Goal: Use online tool/utility: Utilize a website feature to perform a specific function

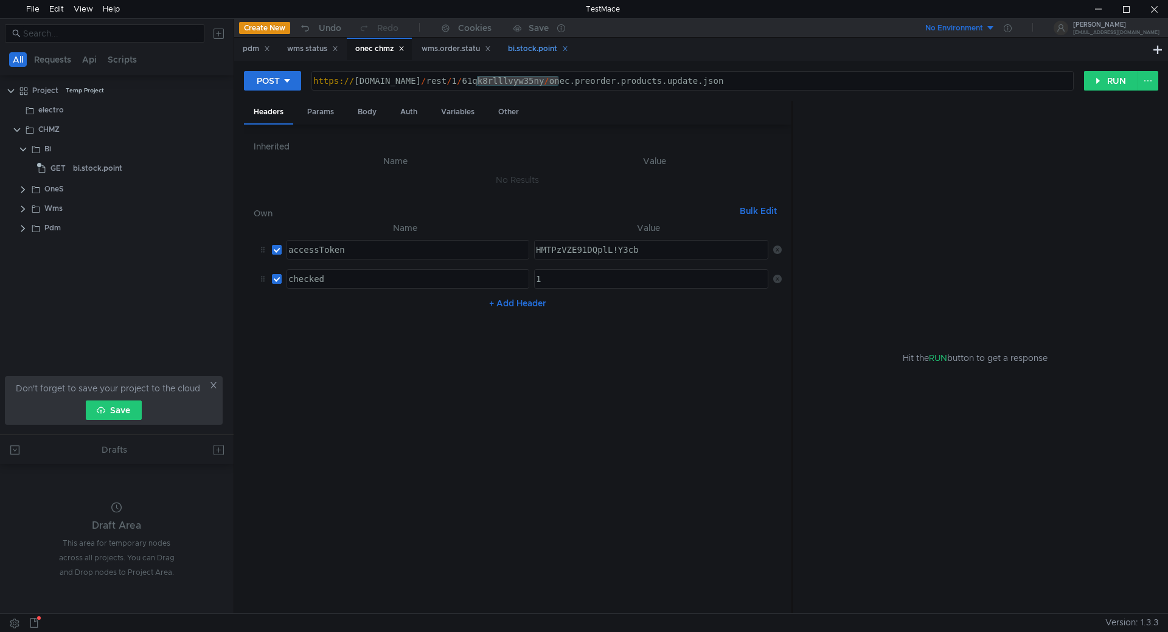
click at [530, 51] on div "bi.stock.point" at bounding box center [538, 49] width 60 height 13
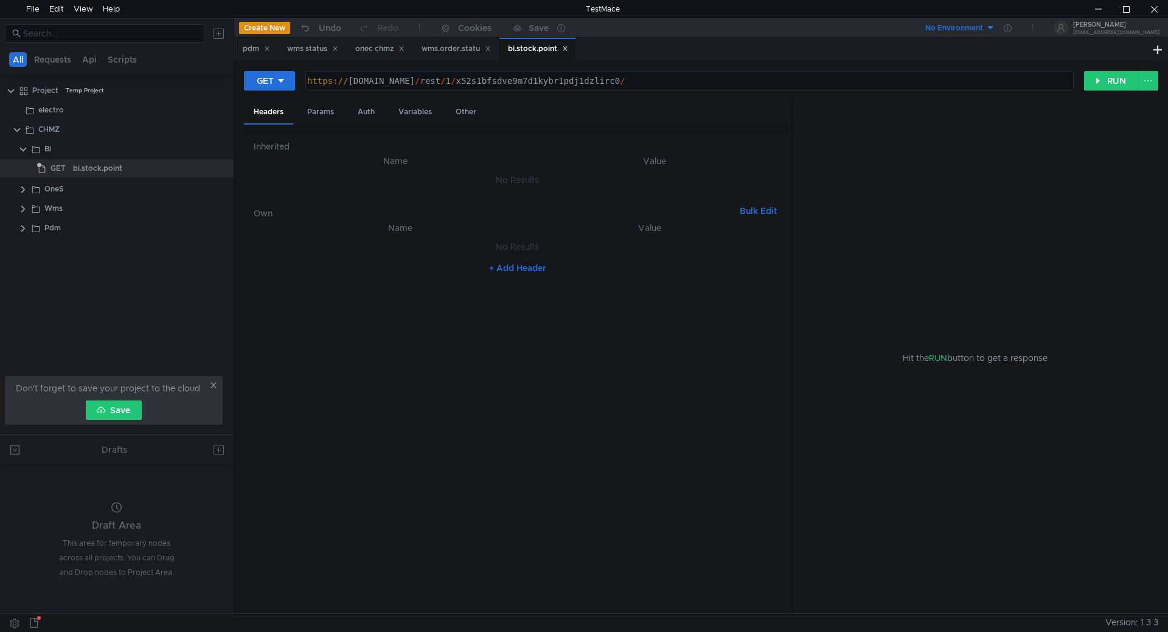
click at [530, 81] on div "https:// chmzdev33.omk.ru / rest / 1 / x52s1bfsdve9m7d1kybr1pdj1dzlirc0 /" at bounding box center [688, 90] width 767 height 29
paste textarea "ewpxev1v12jtgz9x"
click at [579, 77] on div "https:// chmzdev33.omk.ru / rest / 1 / ewpxev1v12jtgz9x /" at bounding box center [688, 90] width 767 height 29
paste textarea "bi.stock.point"
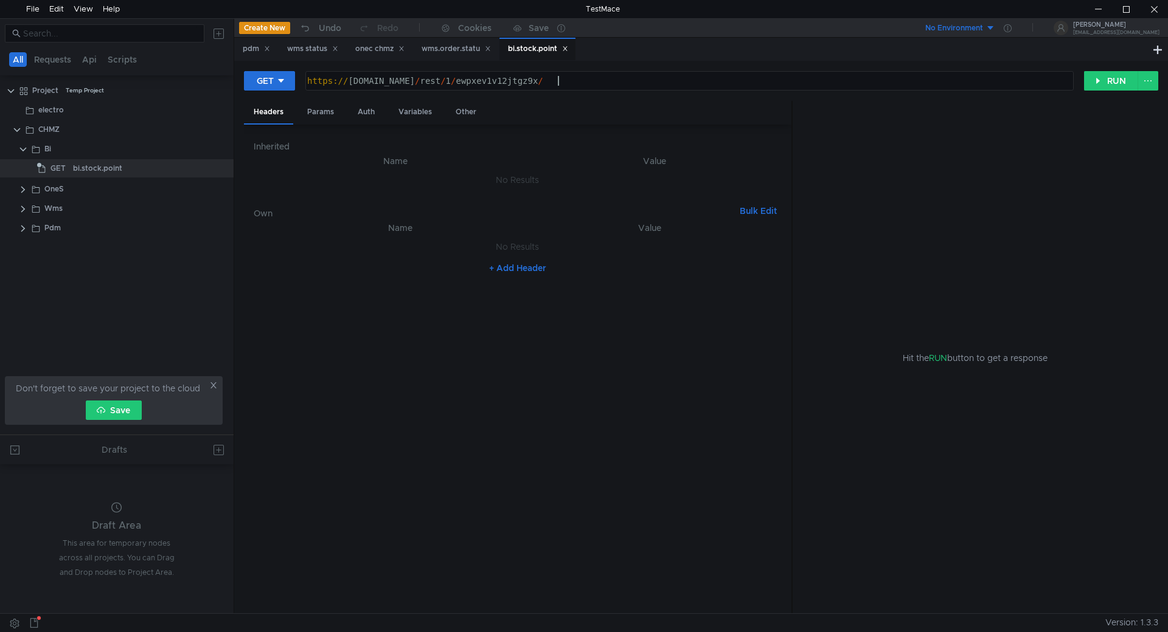
type textarea "[URL][DOMAIN_NAME]"
click at [455, 50] on div "wms.order.statu" at bounding box center [455, 49] width 69 height 13
click at [366, 44] on div "onec chmz" at bounding box center [379, 49] width 49 height 13
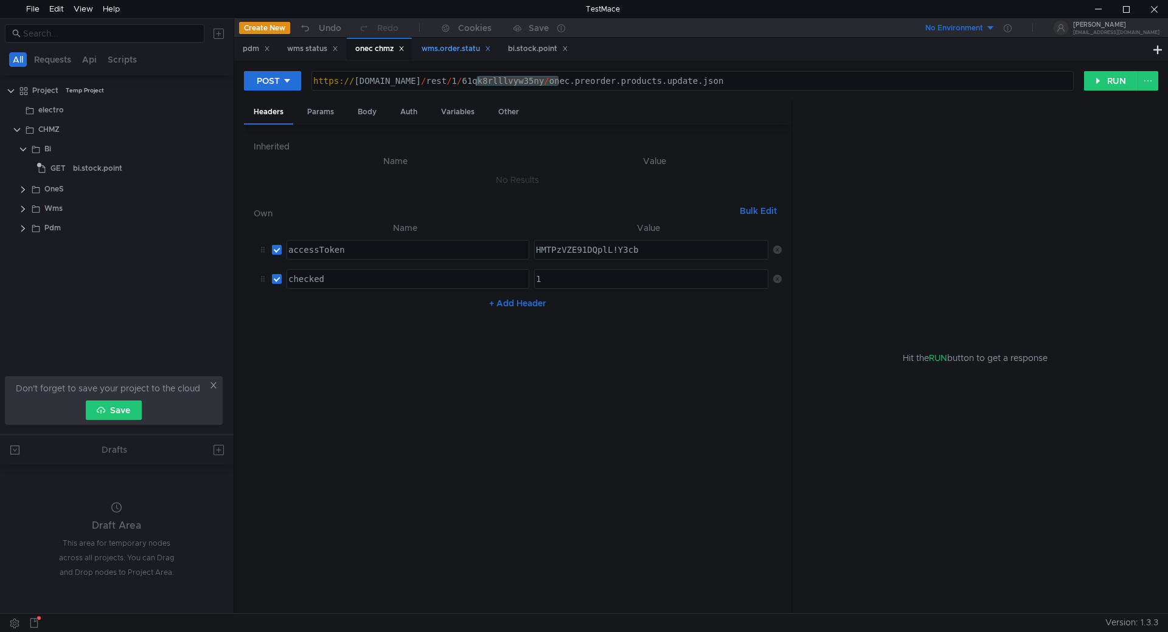
click at [491, 47] on icon at bounding box center [488, 49] width 6 height 6
click at [452, 49] on div "bi.stock.point" at bounding box center [451, 49] width 60 height 13
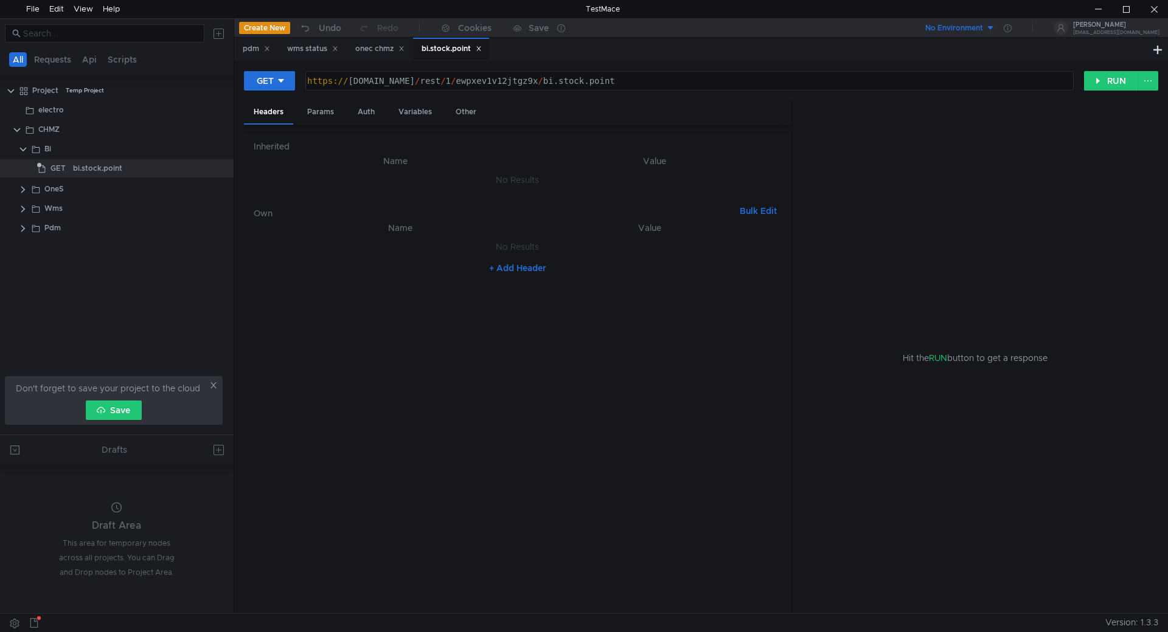
click at [667, 84] on div "https:// chmzdev33.omk.ru / rest / 1 / ewpxev1v12jtgz9x / bi.stock.point" at bounding box center [688, 90] width 767 height 29
click at [1109, 80] on button "RUN" at bounding box center [1111, 80] width 54 height 19
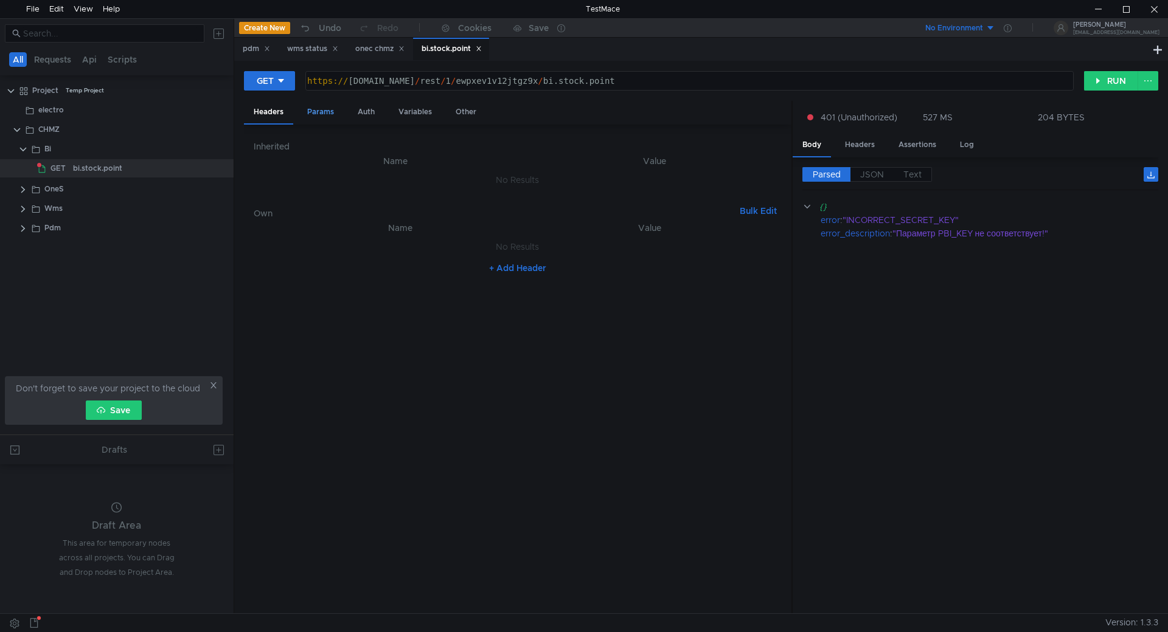
click at [324, 115] on div "Params" at bounding box center [320, 112] width 46 height 23
click at [530, 198] on button "+ Add Parameter" at bounding box center [517, 196] width 80 height 15
drag, startPoint x: 542, startPoint y: 177, endPoint x: 549, endPoint y: 234, distance: 57.0
click at [543, 178] on div at bounding box center [650, 187] width 235 height 29
paste textarea "DyjWx-fbNP--QKgULgOexTySJDTOig"
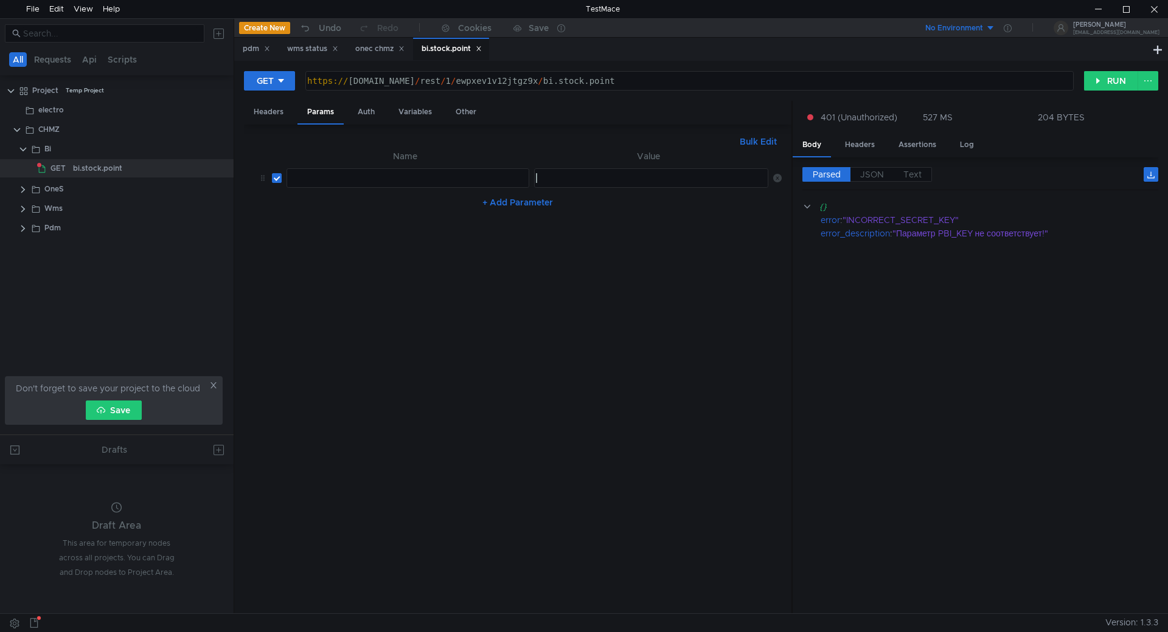
type textarea "DyjWx-fbNP--QKgULgOexTySJDTOig"
click at [406, 178] on div at bounding box center [406, 187] width 241 height 29
paste textarea "PBI_KEY"
type textarea "PBI_KEY"
click at [275, 83] on button "GET" at bounding box center [269, 80] width 51 height 19
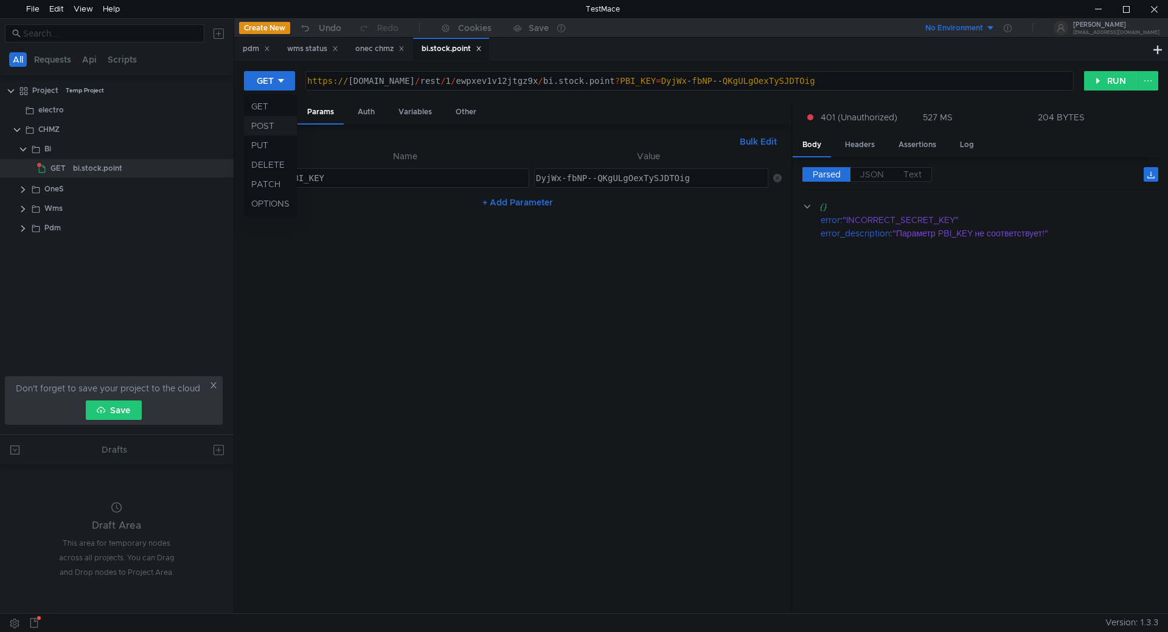
click at [279, 123] on li "POST" at bounding box center [270, 125] width 53 height 19
drag, startPoint x: 647, startPoint y: 80, endPoint x: 906, endPoint y: 80, distance: 258.5
click at [906, 79] on div "https:// chmzdev33.omk.ru / rest / 1 / ewpxev1v12jtgz9x / bi.stock.point ? PBI_…" at bounding box center [691, 90] width 761 height 29
type textarea "[URL][DOMAIN_NAME]"
click at [365, 113] on div "Body" at bounding box center [367, 112] width 38 height 23
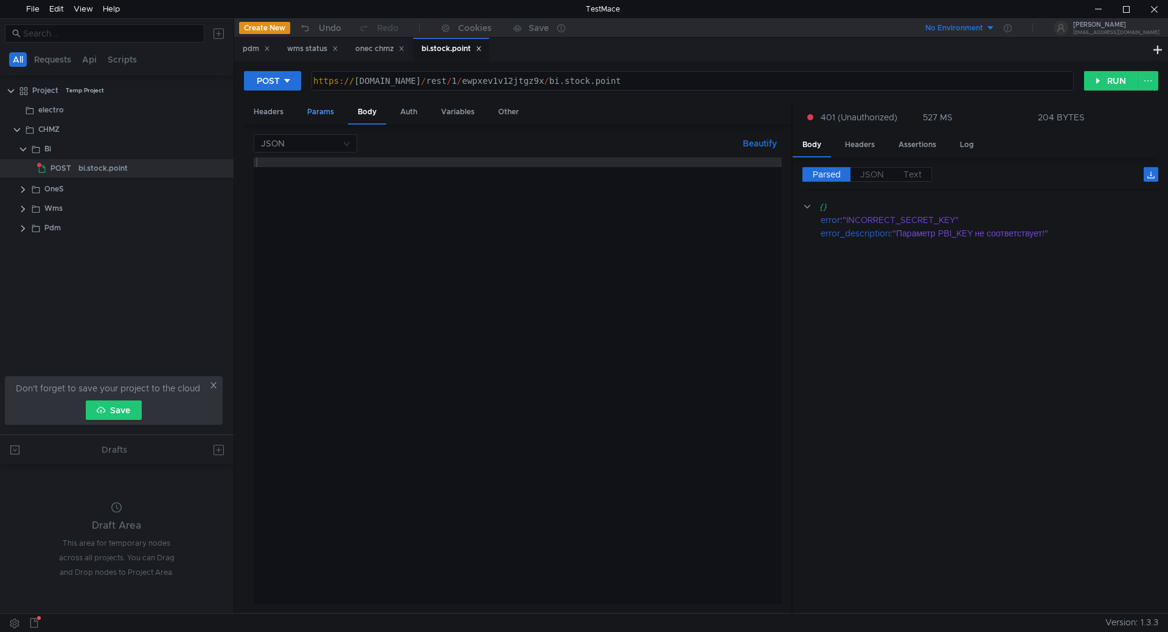
click at [327, 112] on div "Params" at bounding box center [320, 112] width 46 height 23
click at [505, 195] on button "+ Add Parameter" at bounding box center [517, 196] width 80 height 15
click at [446, 182] on div at bounding box center [406, 187] width 241 height 29
paste textarea "PBI_KEY"
type textarea "PBI_KEY"
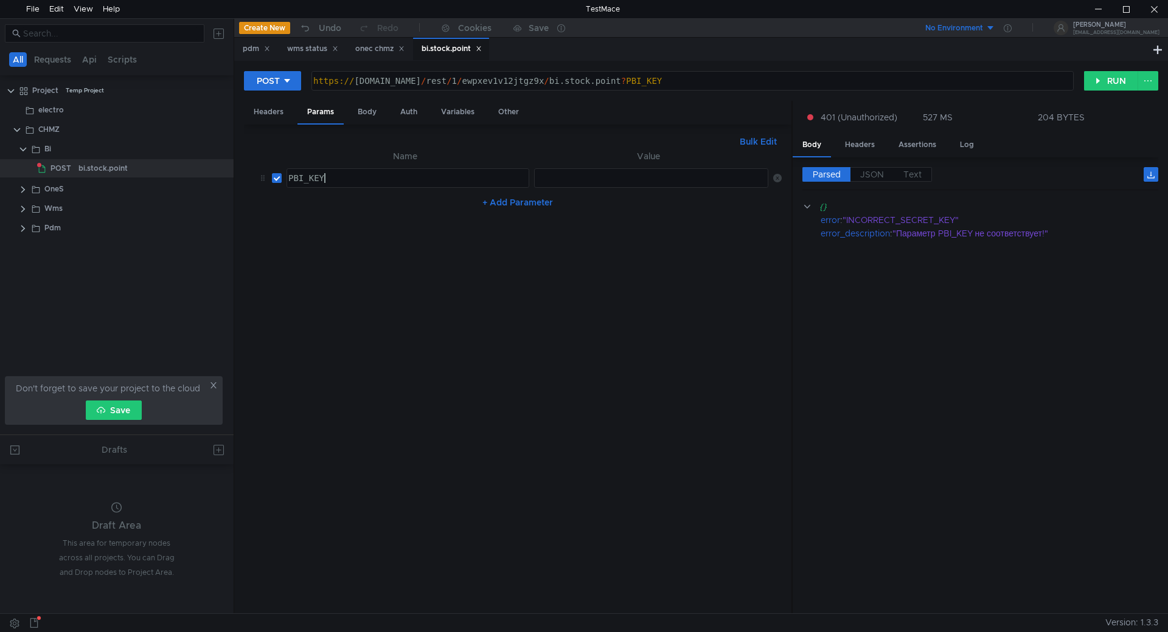
click at [582, 174] on div at bounding box center [650, 187] width 235 height 29
paste textarea "DyjWx-fbNP--QKgULgOexTySJDTOig"
type textarea "DyjWx-fbNP--QKgULgOexTySJDTOig"
click at [271, 113] on div "Headers" at bounding box center [268, 112] width 49 height 23
click at [315, 111] on div "Params" at bounding box center [320, 112] width 46 height 23
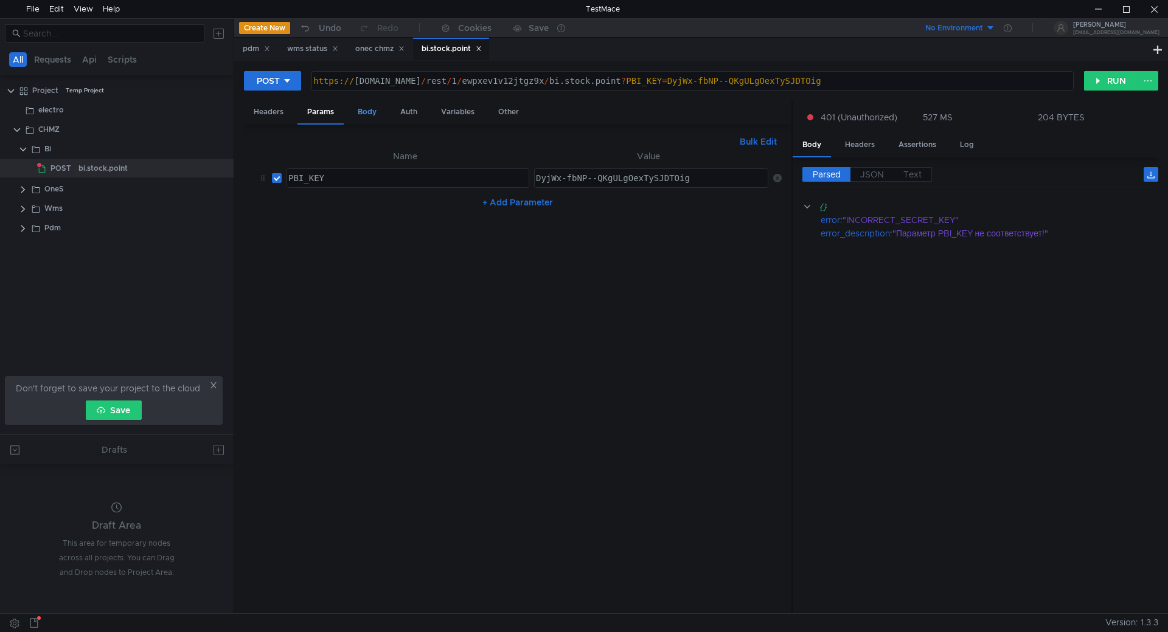
click at [365, 112] on div "Body" at bounding box center [367, 112] width 38 height 23
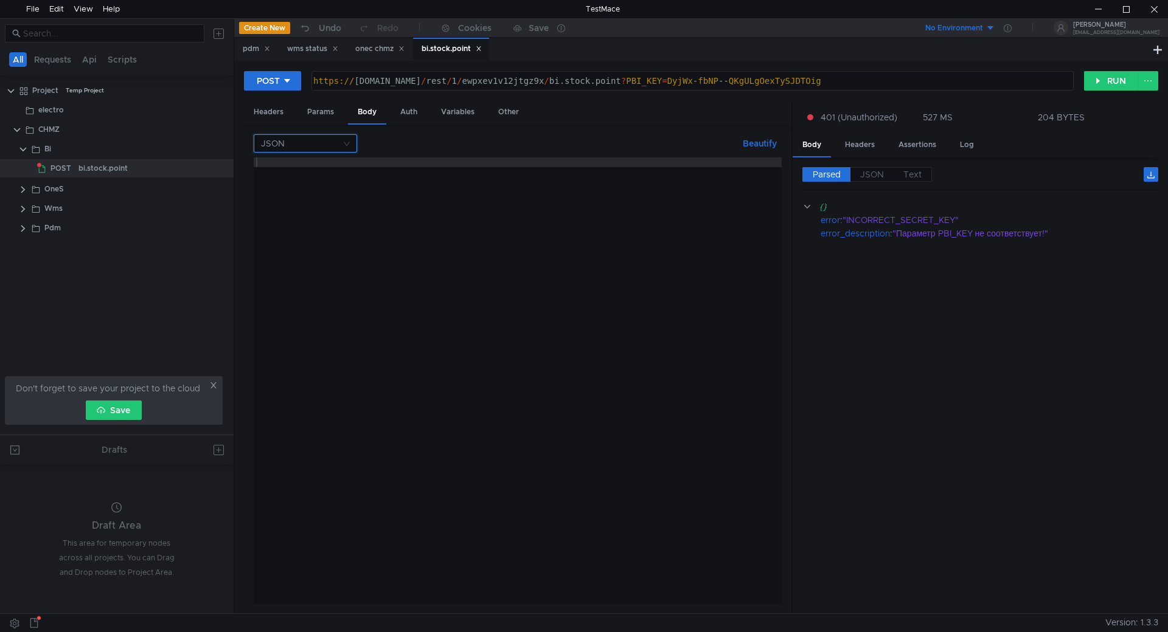
click at [338, 138] on input at bounding box center [301, 143] width 80 height 17
click at [319, 187] on div "Form data" at bounding box center [305, 186] width 89 height 13
click at [533, 208] on button "+ ADD PARAMETER" at bounding box center [517, 210] width 93 height 15
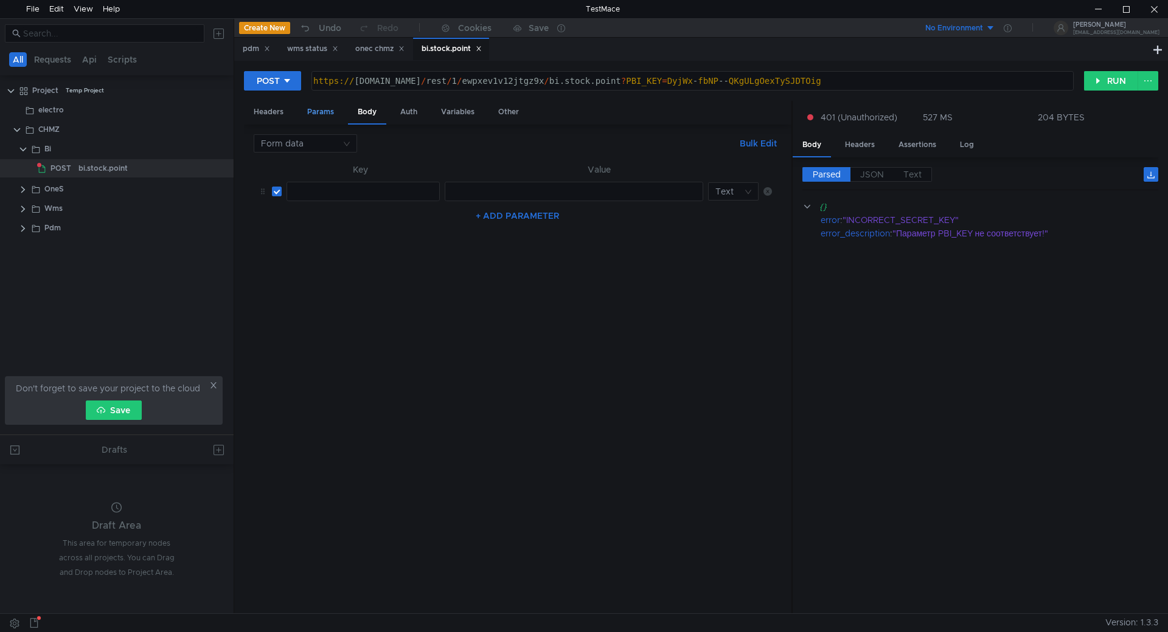
click at [317, 113] on div "Params" at bounding box center [320, 112] width 46 height 23
drag, startPoint x: 339, startPoint y: 174, endPoint x: 282, endPoint y: 175, distance: 57.2
click at [282, 175] on td "PBI_KEY PBI_KEY ההההההההההההההההההההההההההההההההההההההההההההההההההההההההההההההה…" at bounding box center [406, 178] width 248 height 29
drag, startPoint x: 366, startPoint y: 109, endPoint x: 367, endPoint y: 126, distance: 16.4
click at [366, 110] on div "Body" at bounding box center [367, 112] width 38 height 23
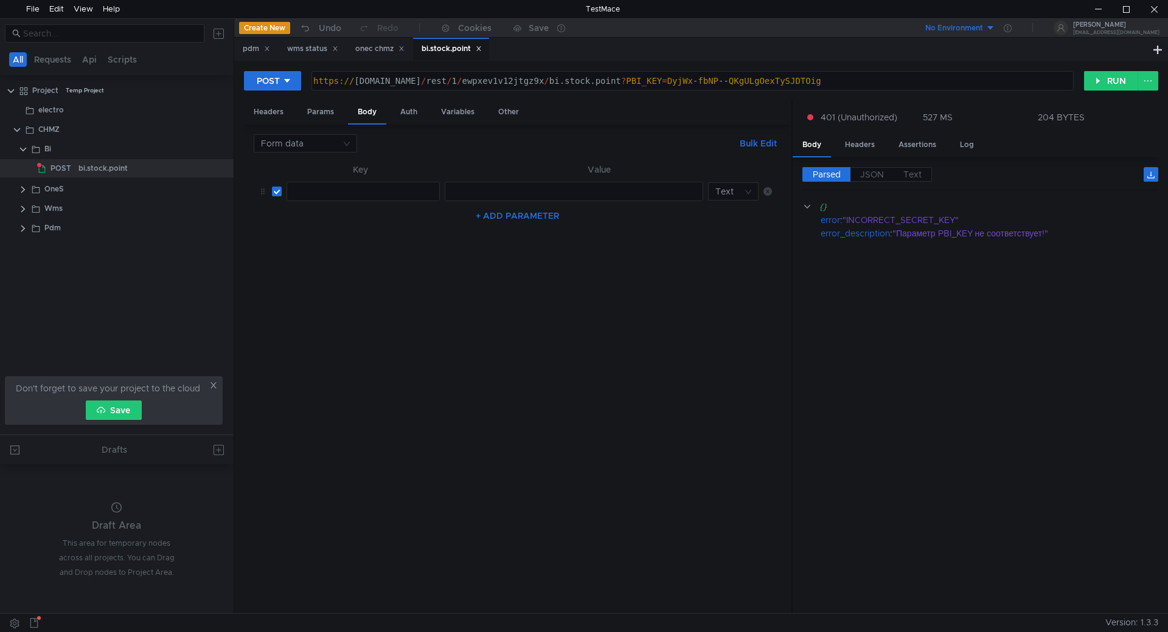
drag, startPoint x: 353, startPoint y: 194, endPoint x: 375, endPoint y: 190, distance: 22.8
click at [354, 193] on div at bounding box center [362, 201] width 152 height 29
paste textarea "PBI_KEY"
type textarea "PBI_KEY"
click at [333, 111] on div "Params" at bounding box center [320, 112] width 46 height 23
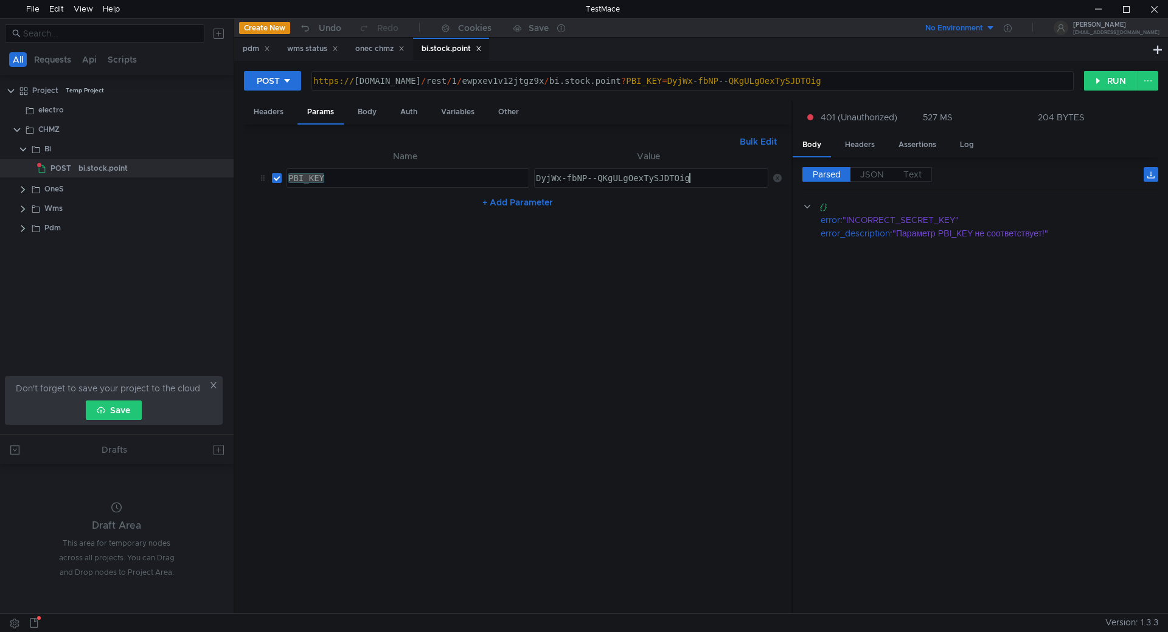
drag, startPoint x: 690, startPoint y: 179, endPoint x: 428, endPoint y: 161, distance: 262.2
click at [428, 161] on table "Name Value PBI_KEY PBI_KEY הההההההההההההההההההההההההההההההההההההההההההההההההההה…" at bounding box center [518, 171] width 528 height 44
click at [367, 115] on div "Body" at bounding box center [367, 112] width 38 height 23
click at [513, 191] on div at bounding box center [573, 201] width 258 height 29
paste textarea "DyjWx-fbNP--QKgULgOexTySJDTOig"
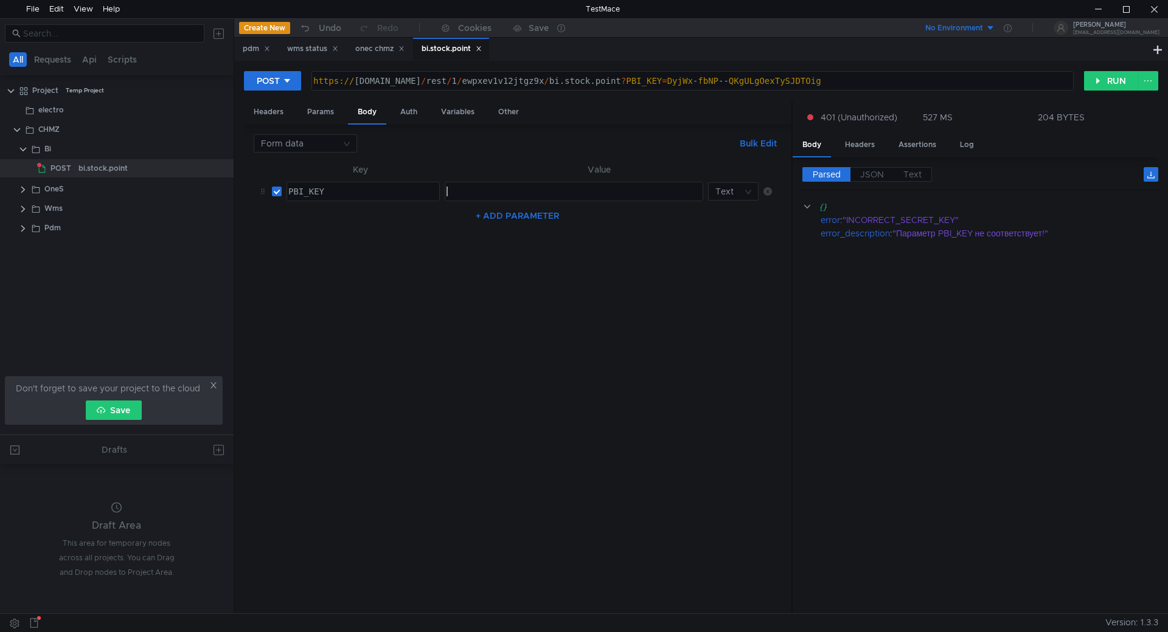
type textarea "DyjWx-fbNP--QKgULgOexTySJDTOig"
drag, startPoint x: 635, startPoint y: 83, endPoint x: 934, endPoint y: 80, distance: 299.2
click at [934, 80] on div "https:// chmzdev33.omk.ru / rest / 1 / ewpxev1v12jtgz9x / bi.stock.point ? PBI_…" at bounding box center [691, 90] width 761 height 29
type textarea "[URL][DOMAIN_NAME]"
click at [1102, 81] on button "RUN" at bounding box center [1111, 80] width 54 height 19
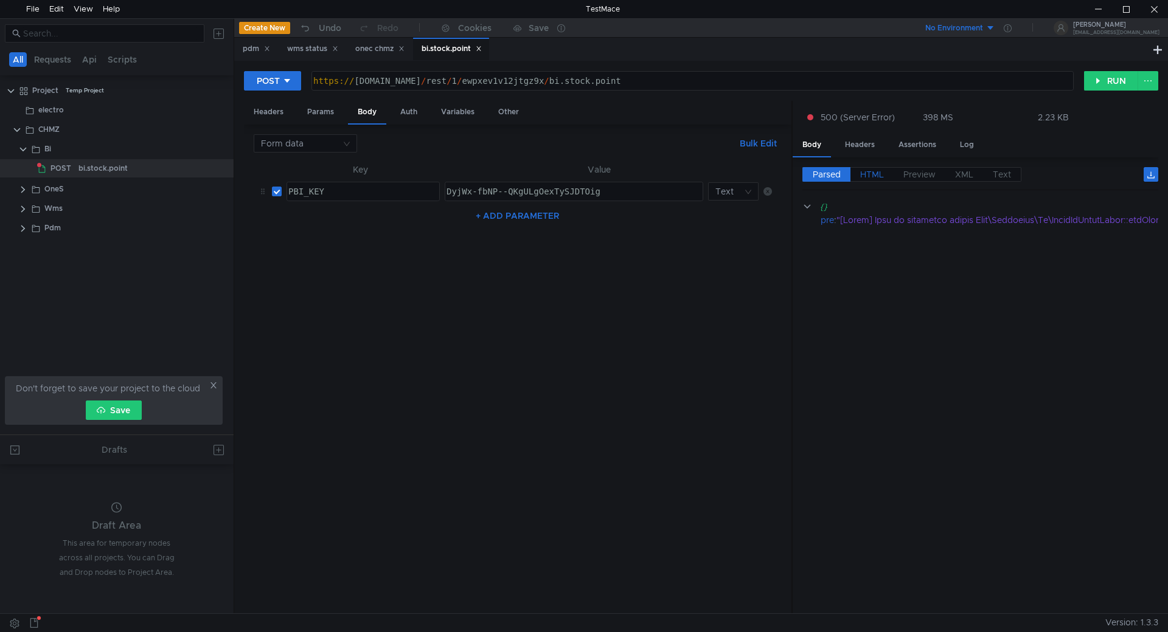
click at [878, 179] on span "HTML" at bounding box center [872, 174] width 24 height 11
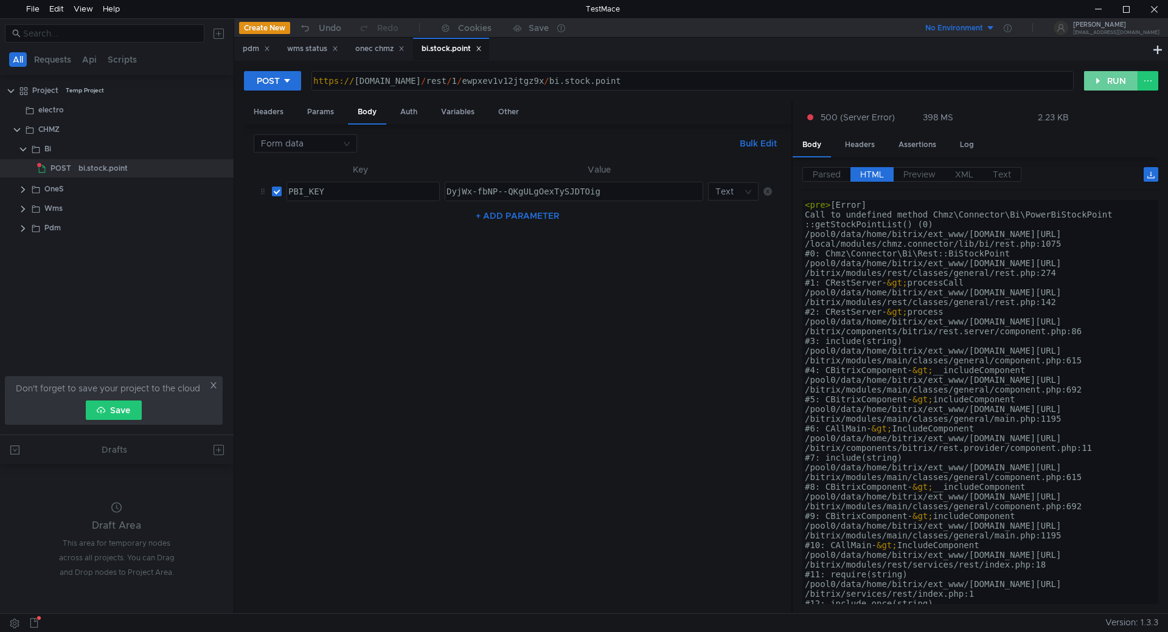
click at [1101, 72] on button "RUN" at bounding box center [1111, 80] width 54 height 19
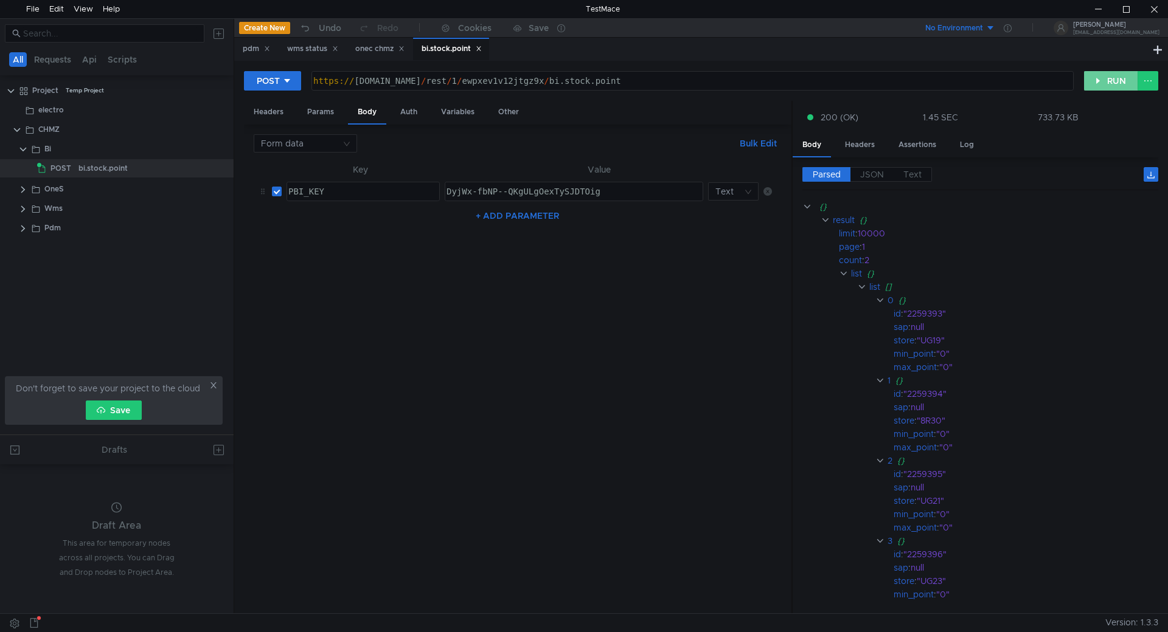
click at [1100, 80] on button "RUN" at bounding box center [1111, 80] width 54 height 19
click at [1089, 85] on button "RUN" at bounding box center [1111, 80] width 54 height 19
click at [1092, 77] on button "RUN" at bounding box center [1111, 80] width 54 height 19
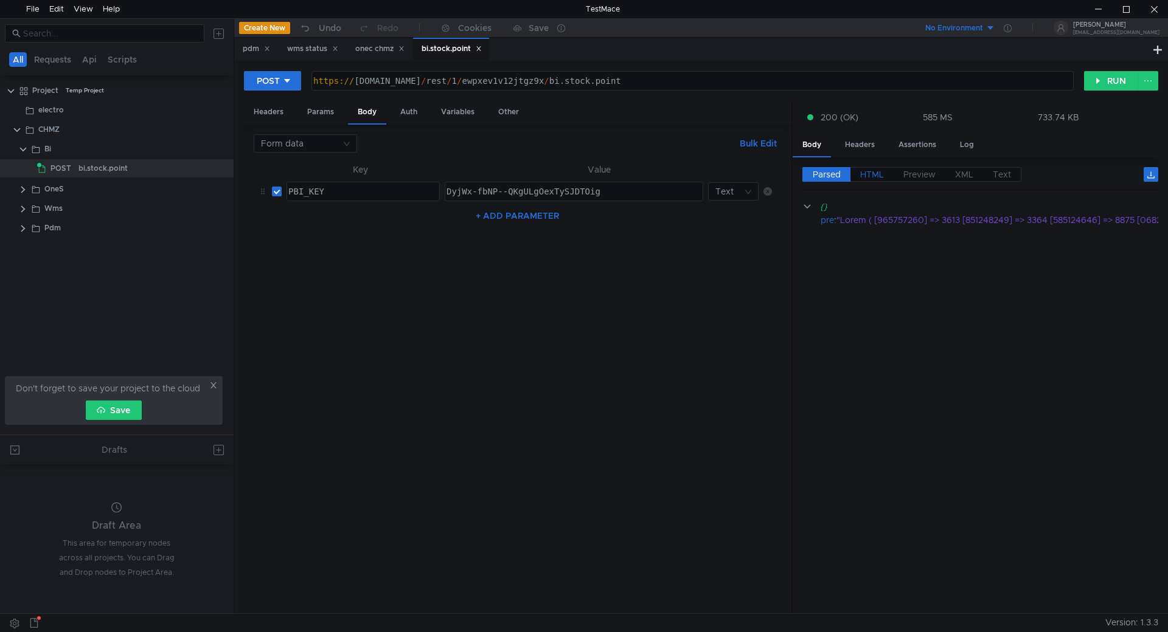
click at [876, 178] on span "HTML" at bounding box center [872, 174] width 24 height 11
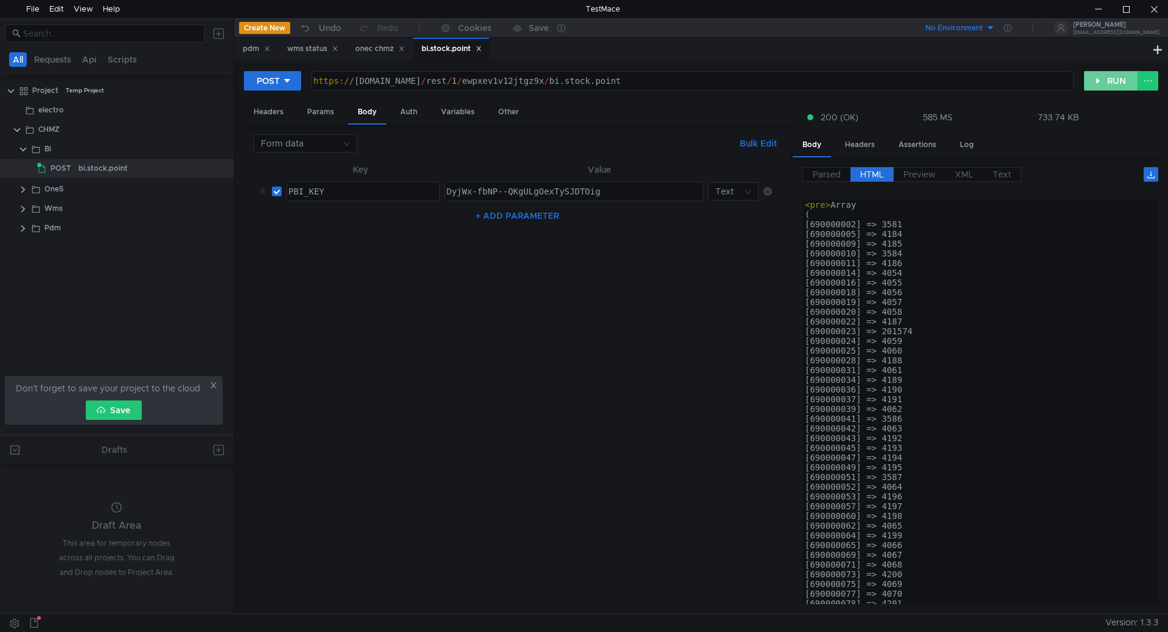
click at [1096, 85] on button "RUN" at bounding box center [1111, 80] width 54 height 19
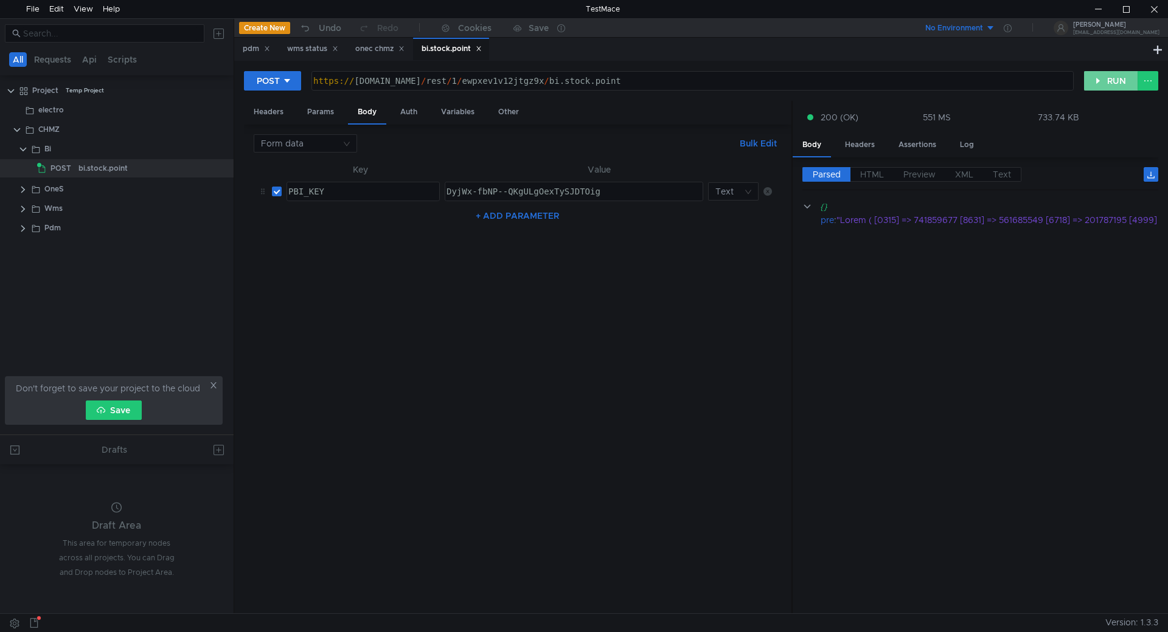
click at [1095, 88] on button "RUN" at bounding box center [1111, 80] width 54 height 19
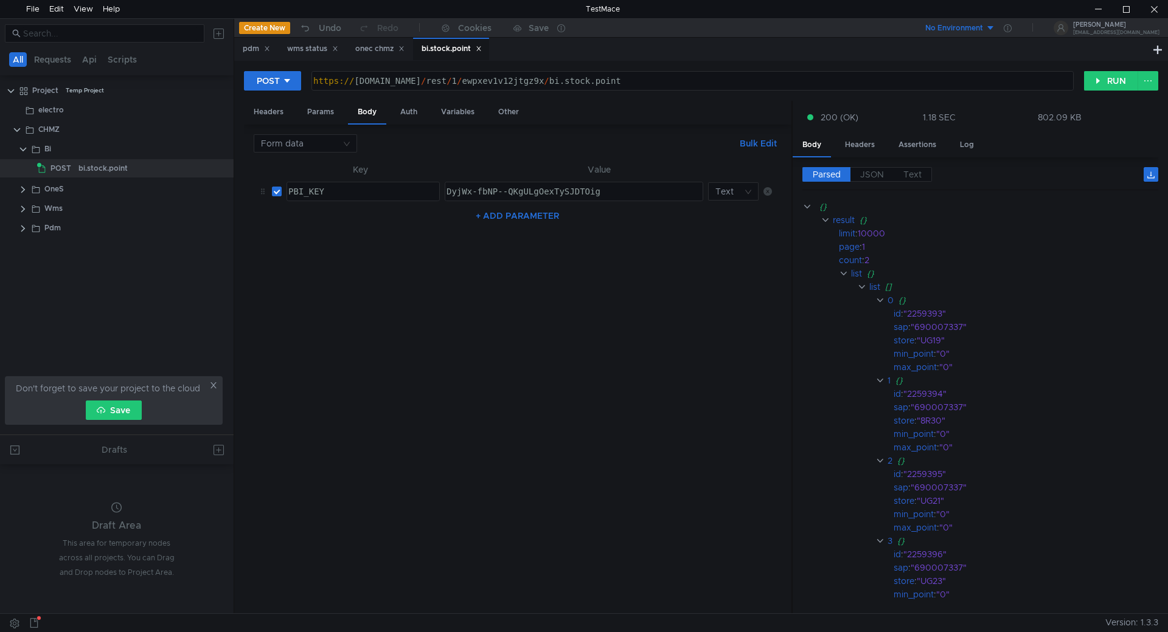
click at [516, 211] on button "+ ADD PARAMETER" at bounding box center [517, 216] width 93 height 15
click at [319, 218] on div at bounding box center [362, 230] width 152 height 29
paste textarea "STORE"
type textarea "STORE"
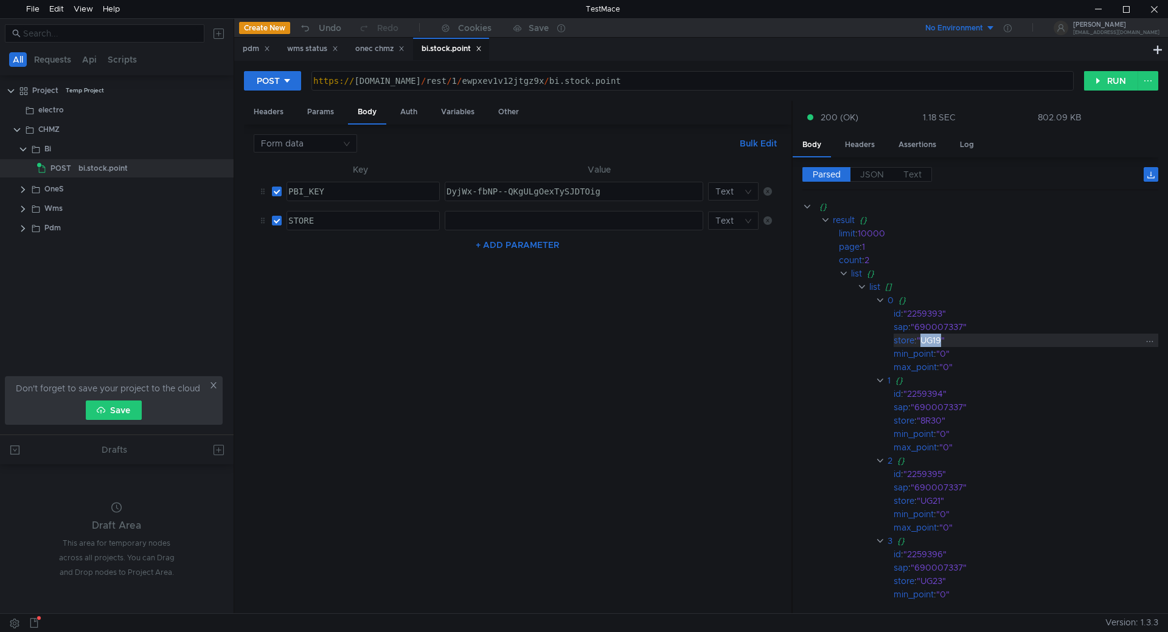
drag, startPoint x: 925, startPoint y: 339, endPoint x: 944, endPoint y: 341, distance: 19.5
click at [944, 341] on div ""UG19"" at bounding box center [1029, 340] width 226 height 13
copy div "UG19"
click at [471, 221] on div at bounding box center [573, 230] width 258 height 29
paste textarea "UG19"
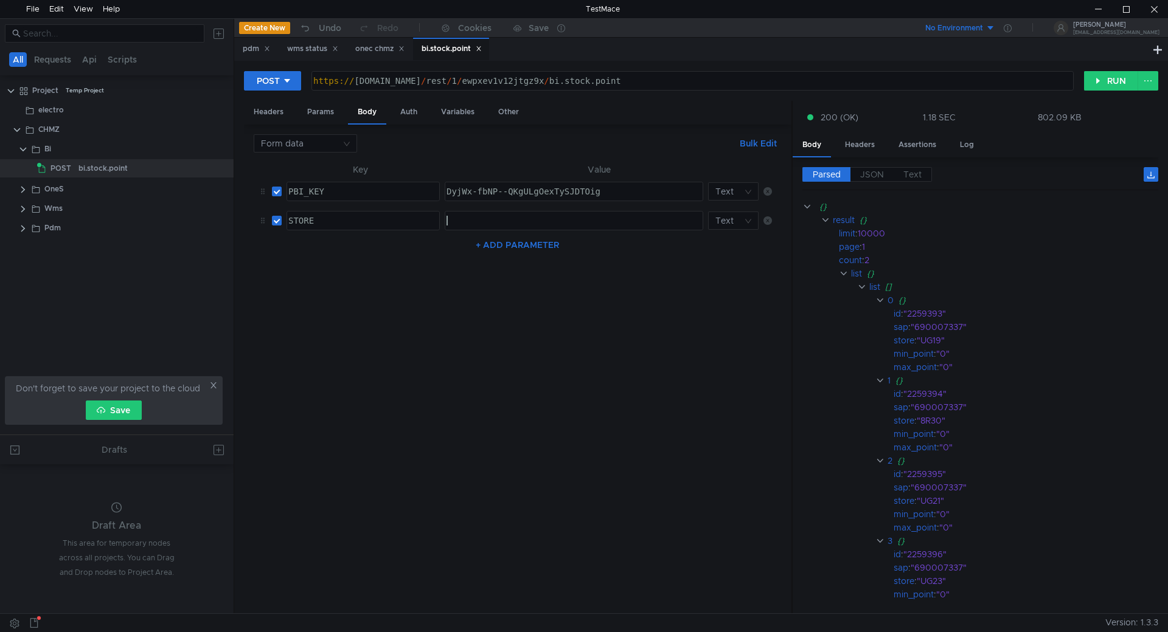
type textarea "UG19"
click at [1098, 83] on button "RUN" at bounding box center [1111, 80] width 54 height 19
click at [1116, 81] on button "RUN" at bounding box center [1111, 80] width 54 height 19
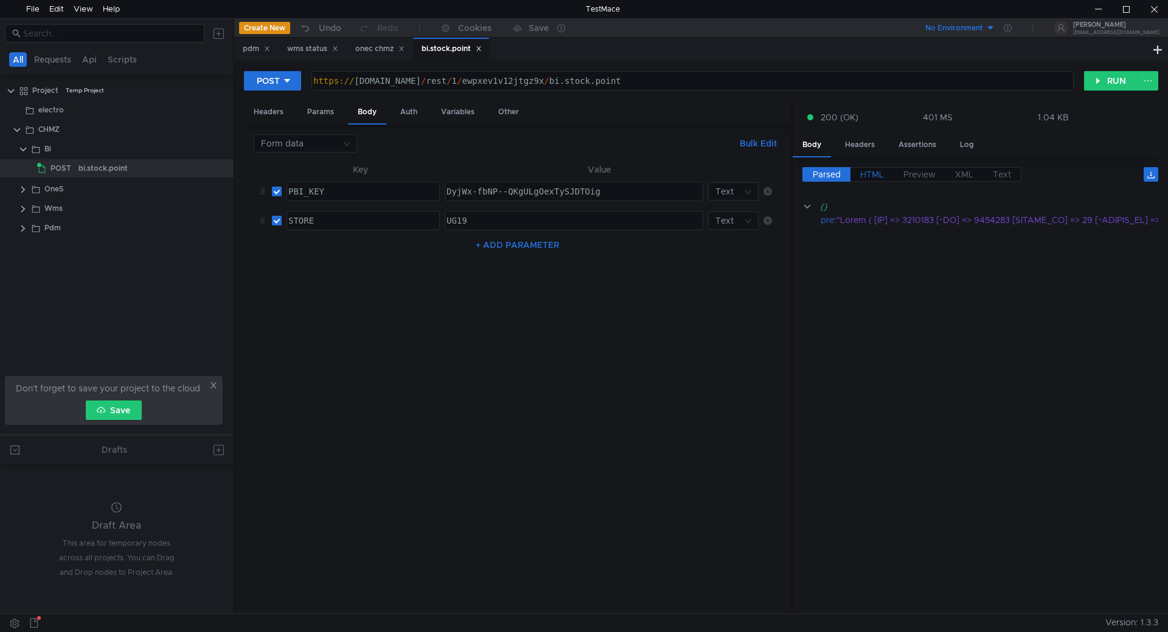
click at [875, 174] on span "HTML" at bounding box center [872, 174] width 24 height 11
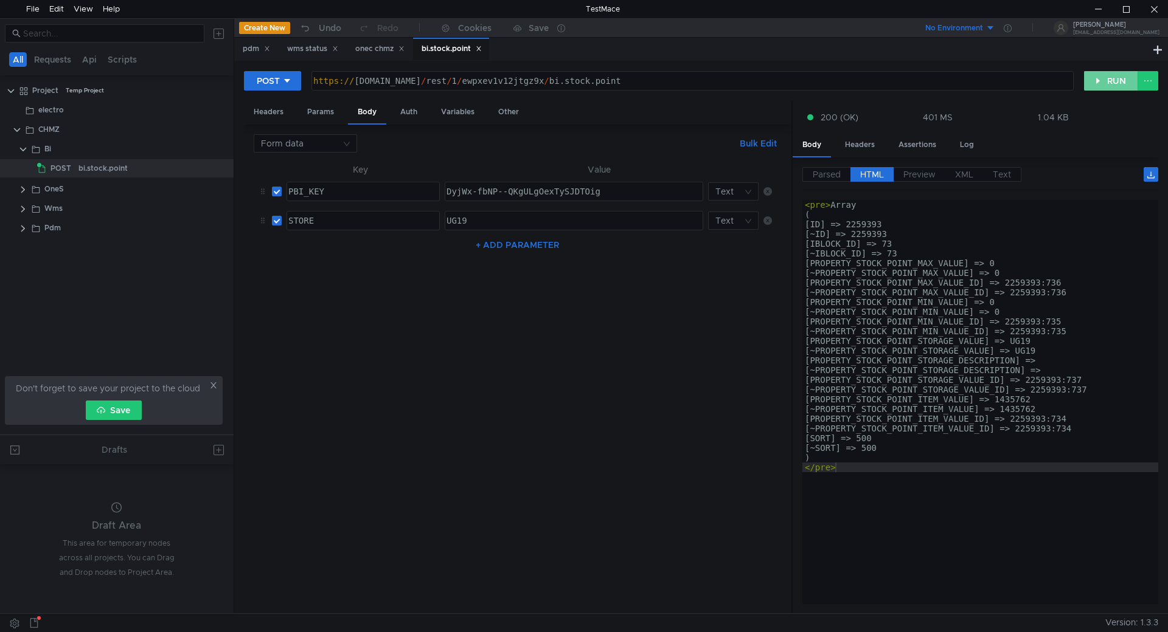
click at [1107, 85] on button "RUN" at bounding box center [1111, 80] width 54 height 19
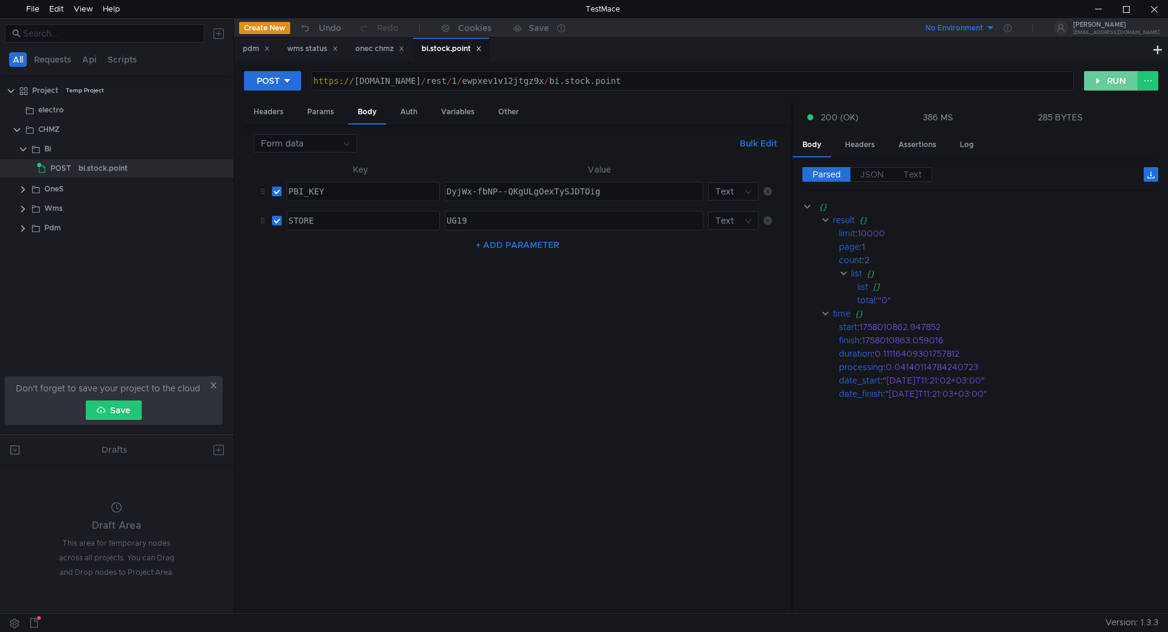
click at [1095, 73] on button "RUN" at bounding box center [1111, 80] width 54 height 19
click at [1105, 74] on button "RUN" at bounding box center [1111, 80] width 54 height 19
click at [1087, 82] on button "RUN" at bounding box center [1111, 80] width 54 height 19
click at [1101, 85] on button "RUN" at bounding box center [1111, 80] width 54 height 19
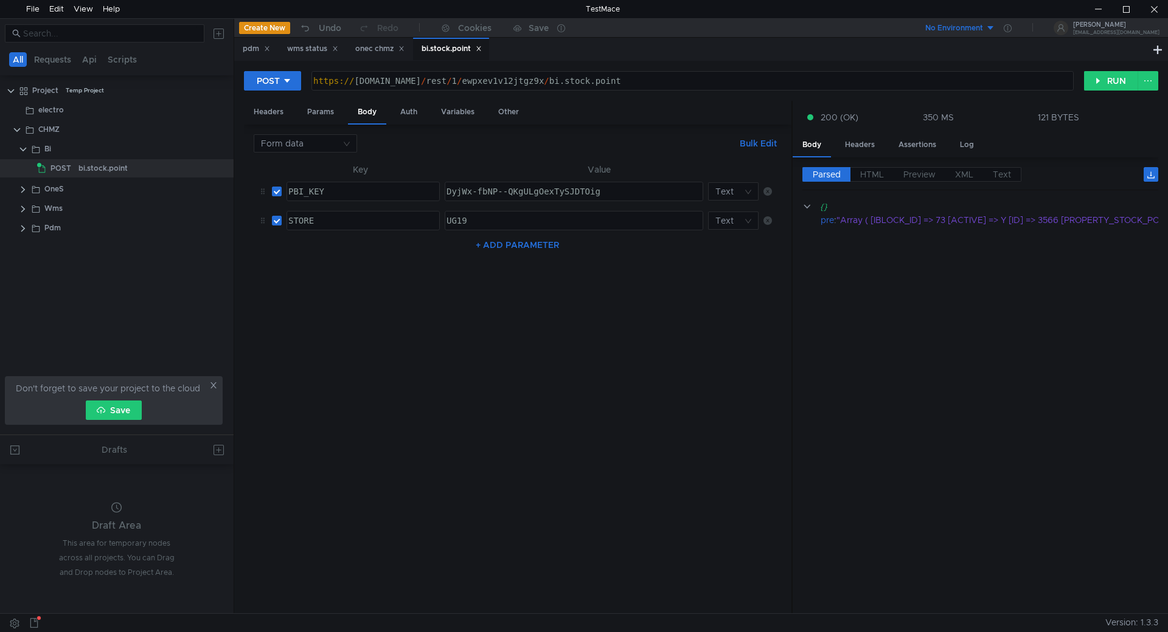
click at [861, 167] on div "Parsed HTML Preview XML Text {} pre : "Array ( [IBLOCK_ID] => 73 [ACTIVE] => Y …" at bounding box center [974, 386] width 365 height 457
click at [865, 171] on span "HTML" at bounding box center [872, 174] width 24 height 11
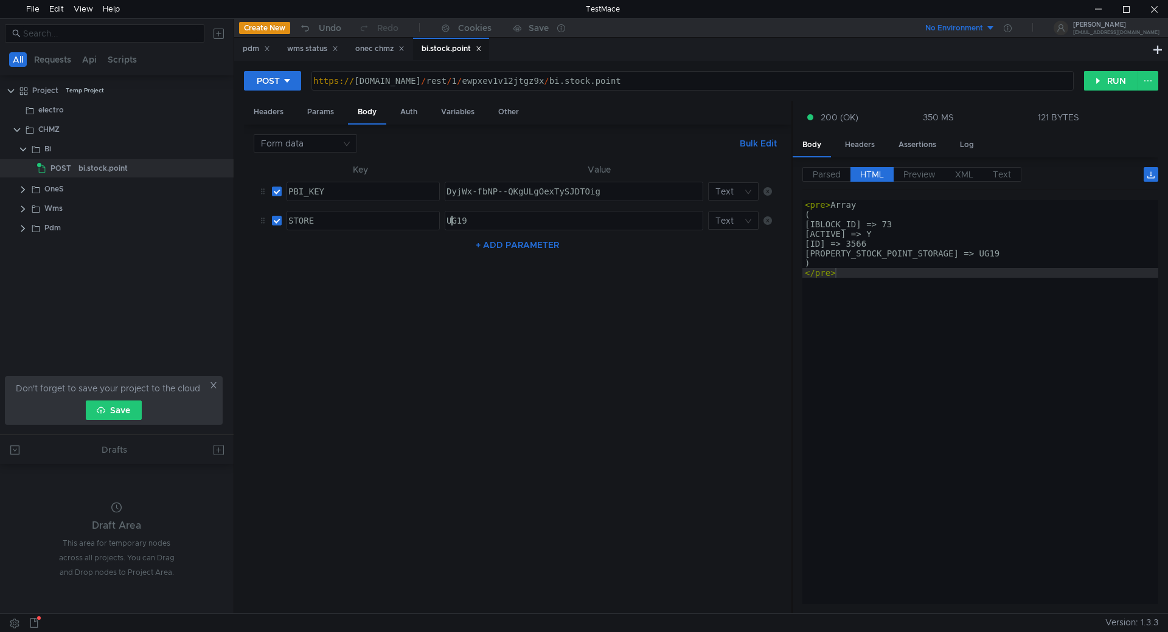
click at [454, 220] on div "UG19" at bounding box center [573, 230] width 258 height 29
click at [1100, 84] on button "RUN" at bounding box center [1111, 80] width 54 height 19
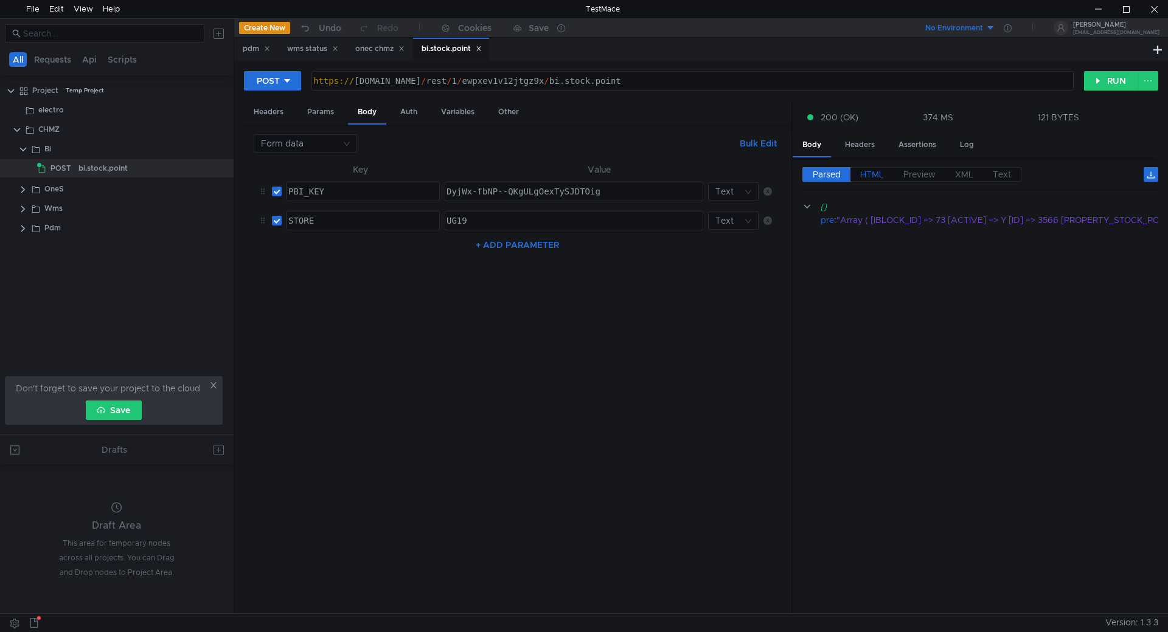
click at [871, 172] on span "HTML" at bounding box center [872, 174] width 24 height 11
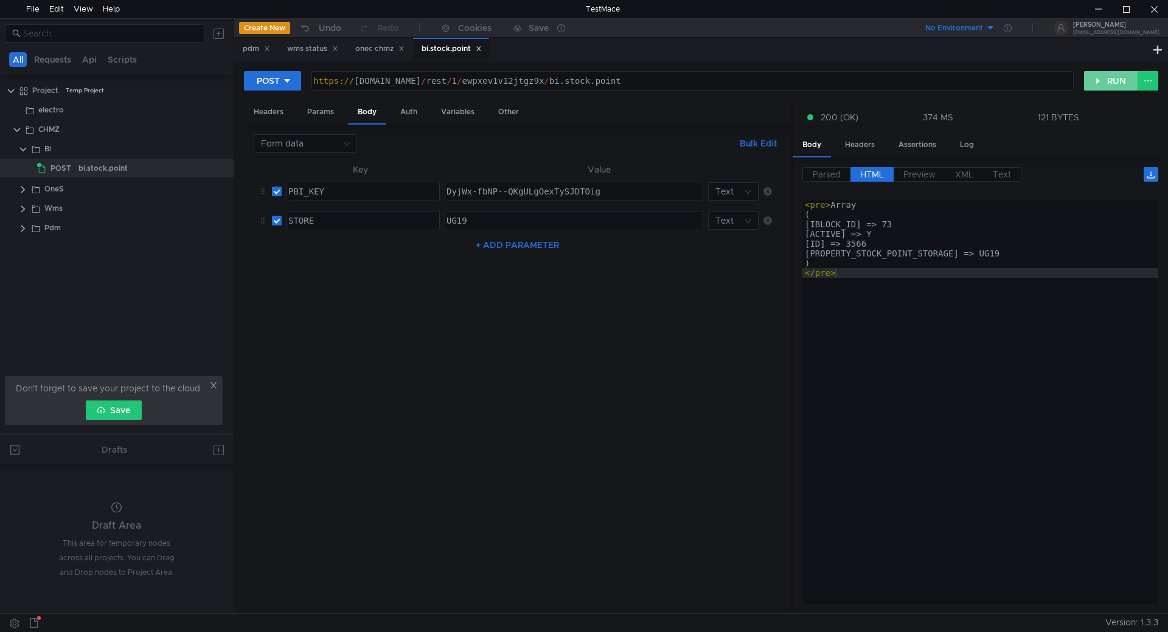
click at [1106, 74] on button "RUN" at bounding box center [1111, 80] width 54 height 19
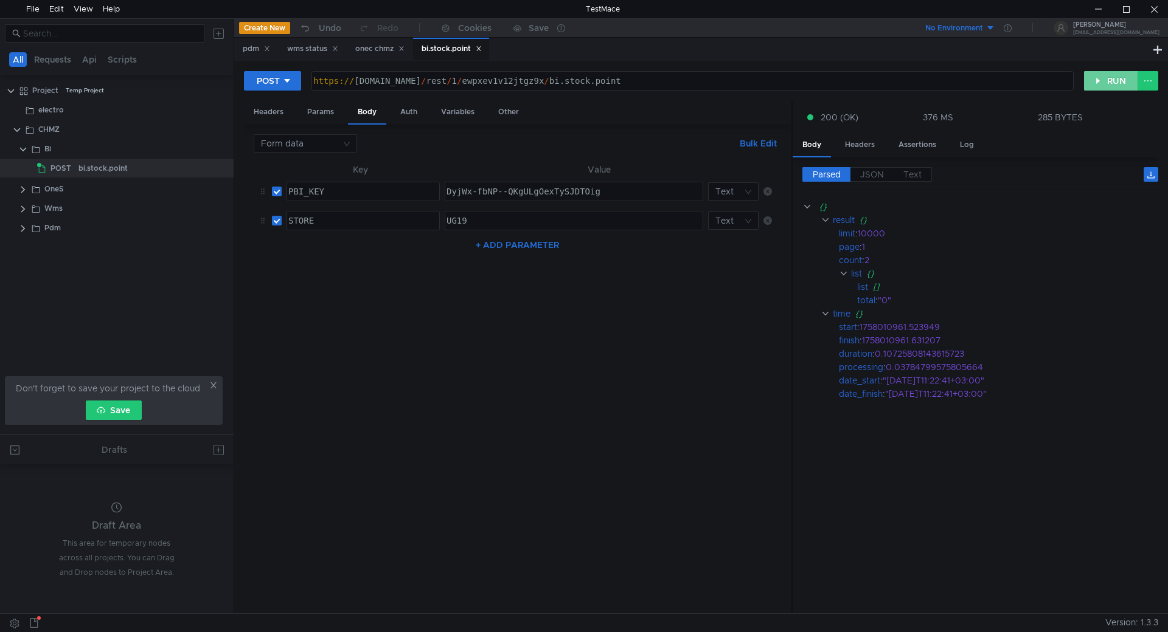
click at [1100, 83] on button "RUN" at bounding box center [1111, 80] width 54 height 19
click at [1109, 80] on button "RUN" at bounding box center [1111, 80] width 54 height 19
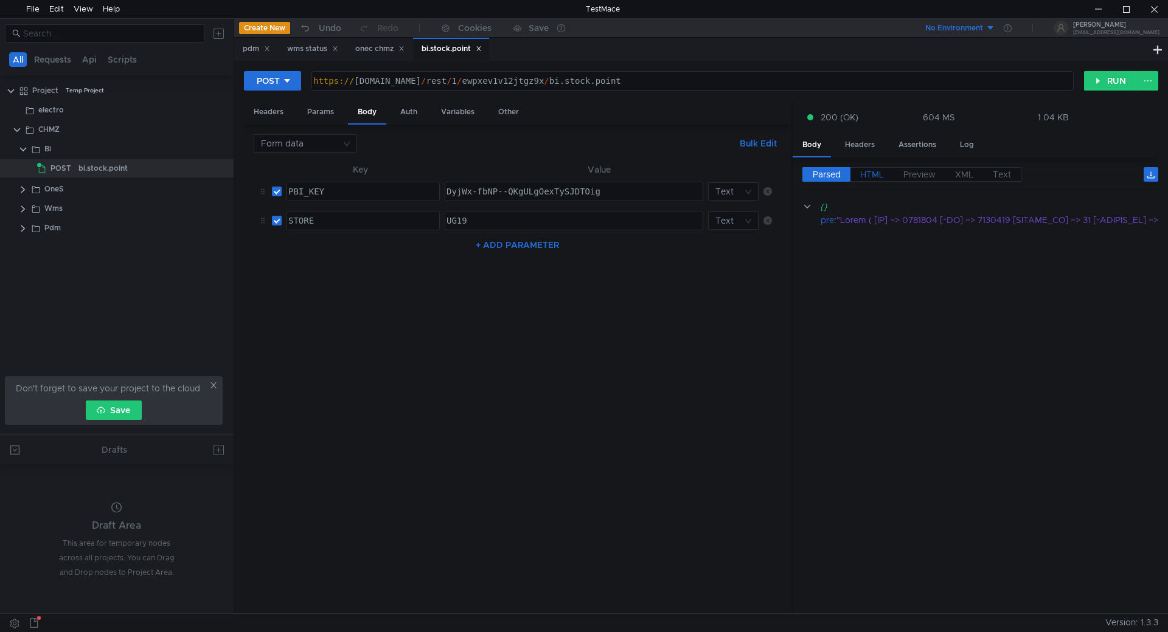
click at [874, 176] on span "HTML" at bounding box center [872, 174] width 24 height 11
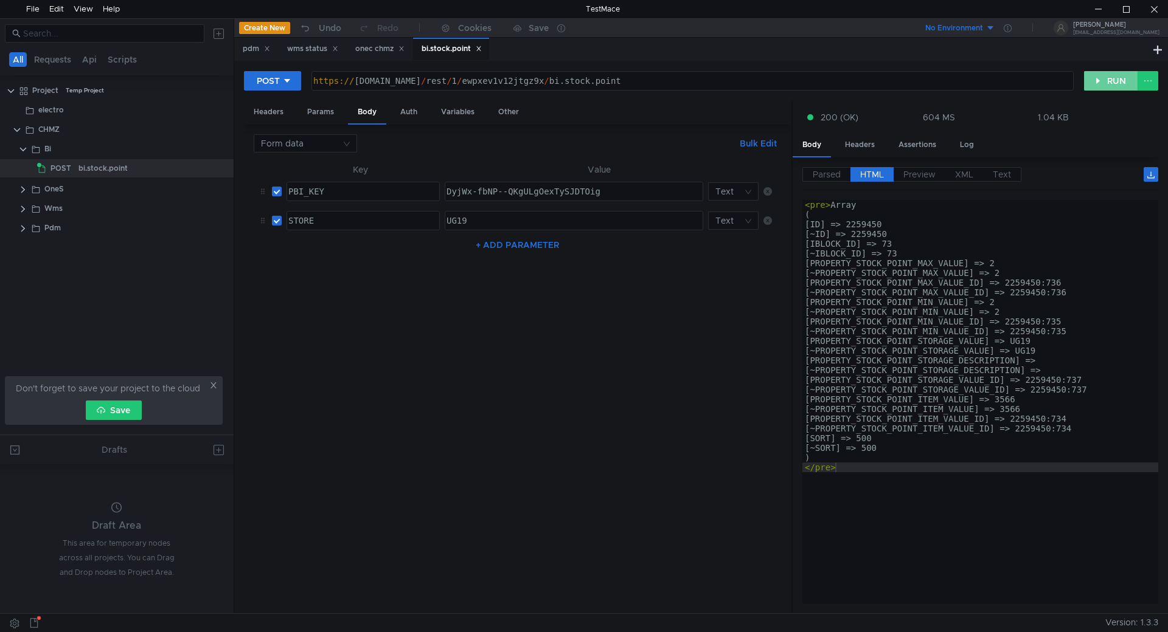
click at [1107, 86] on button "RUN" at bounding box center [1111, 80] width 54 height 19
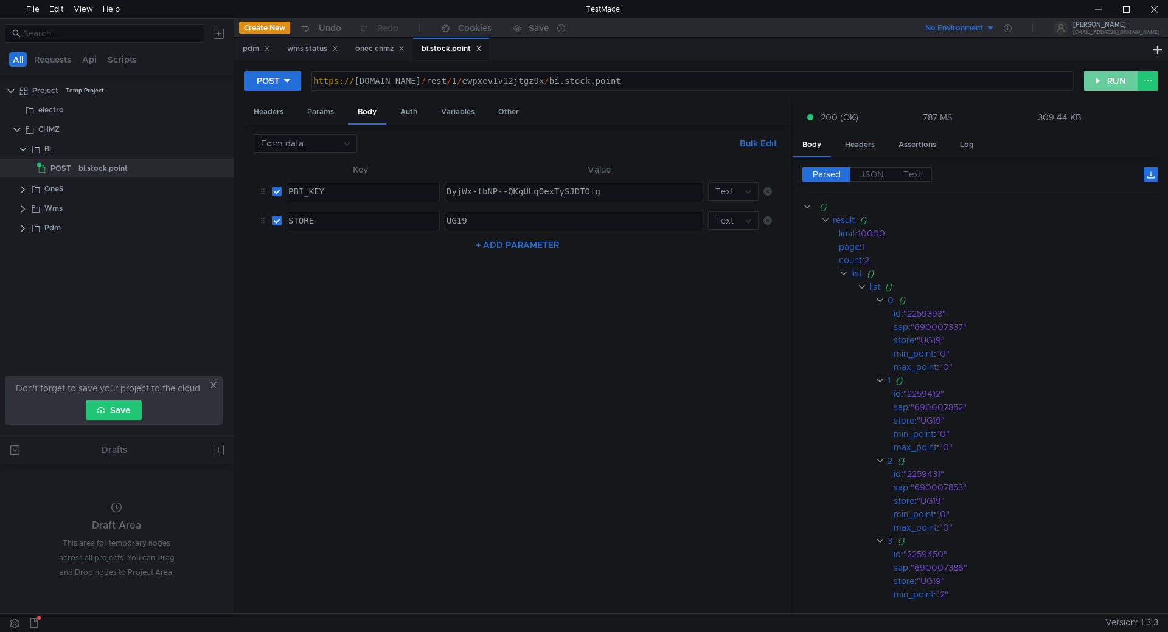
click at [1106, 77] on button "RUN" at bounding box center [1111, 80] width 54 height 19
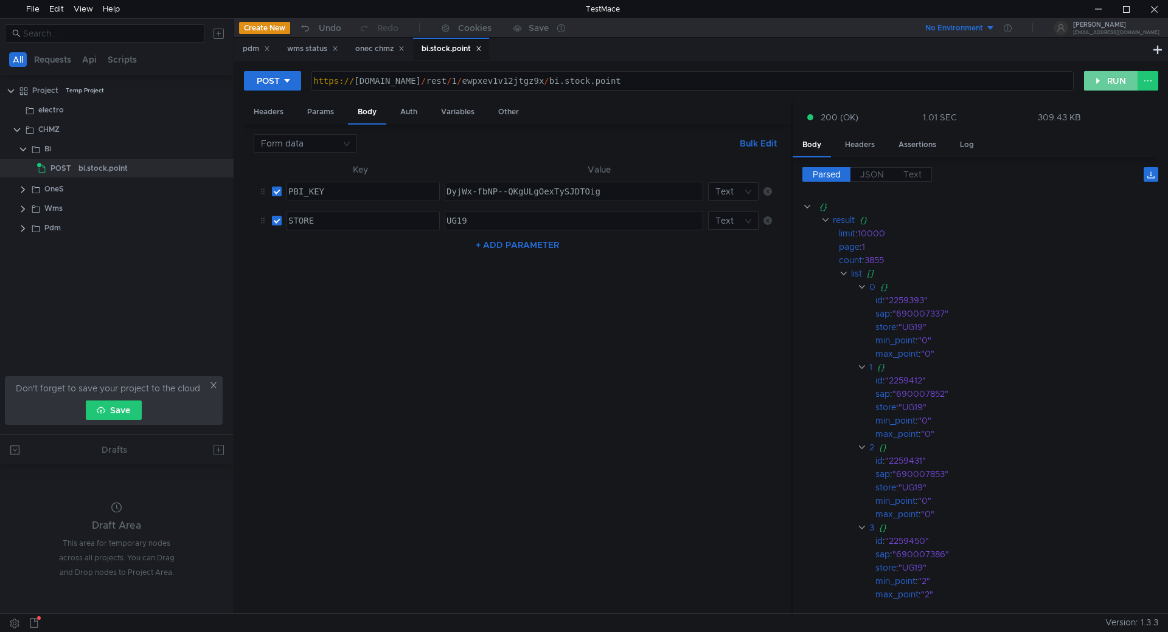
click at [1109, 84] on button "RUN" at bounding box center [1111, 80] width 54 height 19
click at [563, 85] on div "https:// chmzdev33.omk.ru / rest / 1 / ewpxev1v12jtgz9x / bi.stock.point" at bounding box center [691, 90] width 761 height 29
drag, startPoint x: 648, startPoint y: 82, endPoint x: 241, endPoint y: 67, distance: 406.5
click at [242, 66] on div "POST https://chmzdev33.omk.ru/rest/1/ewpxev1v12jtgz9x/bi.stock.point https:// c…" at bounding box center [700, 337] width 933 height 553
click at [514, 77] on div "https:// chmzdev33.omk.ru / rest / 1 / ewpxev1v12jtgz9x / bi.stock.point" at bounding box center [692, 81] width 761 height 18
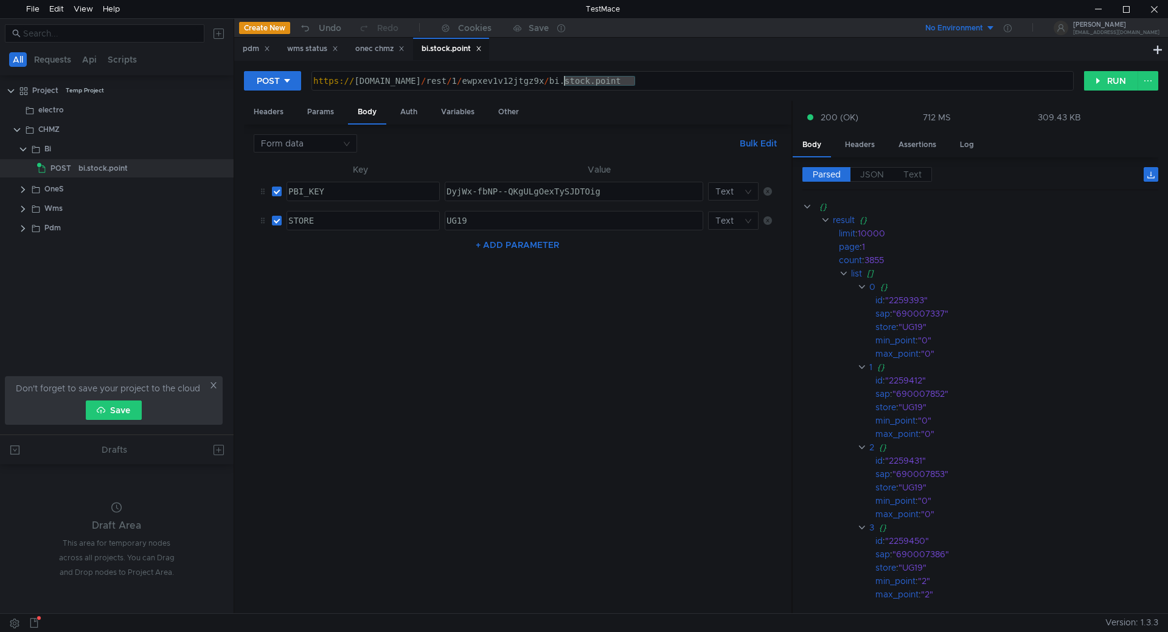
drag, startPoint x: 646, startPoint y: 82, endPoint x: 565, endPoint y: 81, distance: 80.9
click at [565, 81] on div "https:// chmzdev33.omk.ru / rest / 1 / ewpxev1v12jtgz9x / bi.stock.point" at bounding box center [691, 90] width 761 height 29
click at [662, 78] on div "https:// chmzdev33.omk.ru / rest / 1 / ewpxev1v12jtgz9x / bi.stock.point" at bounding box center [692, 81] width 761 height 18
drag, startPoint x: 657, startPoint y: 78, endPoint x: 238, endPoint y: 78, distance: 419.6
click at [238, 78] on div "POST https://chmzdev33.omk.ru/rest/1/ewpxev1v12jtgz9x/bi.stock.point https:// c…" at bounding box center [700, 337] width 933 height 553
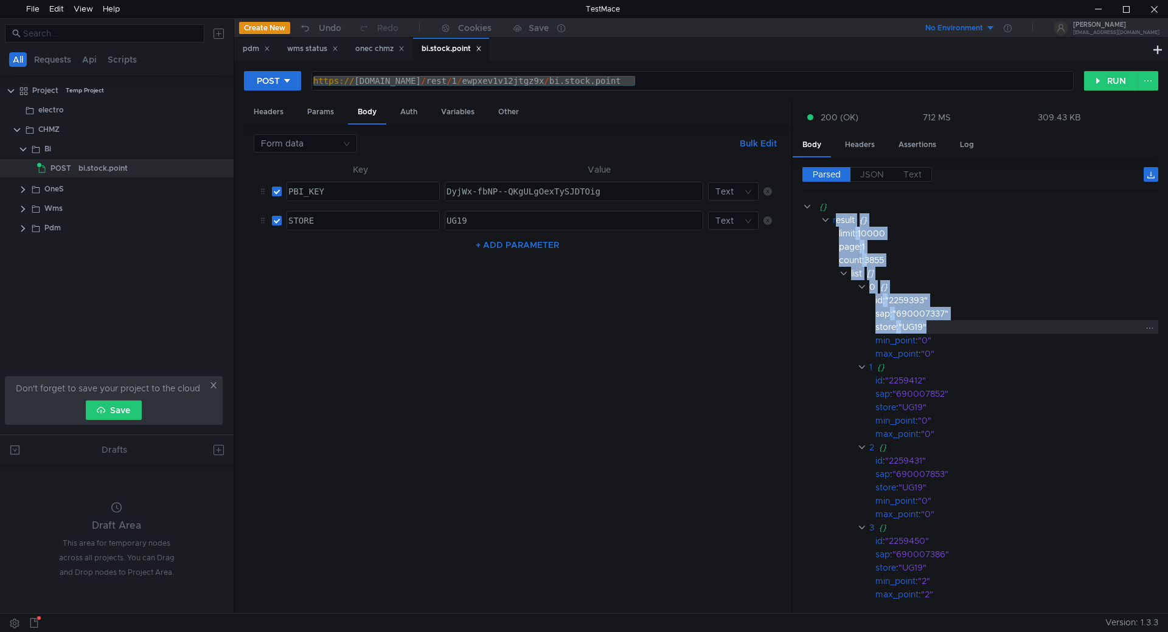
drag, startPoint x: 834, startPoint y: 219, endPoint x: 939, endPoint y: 333, distance: 154.5
click at [939, 333] on div "{} result {} limit : 10000 page : 1 count : 3855 list [] 0 {} id : "2259393" sa…" at bounding box center [980, 414] width 356 height 428
click at [822, 254] on app-tour-anchor "count : 3855" at bounding box center [980, 260] width 356 height 13
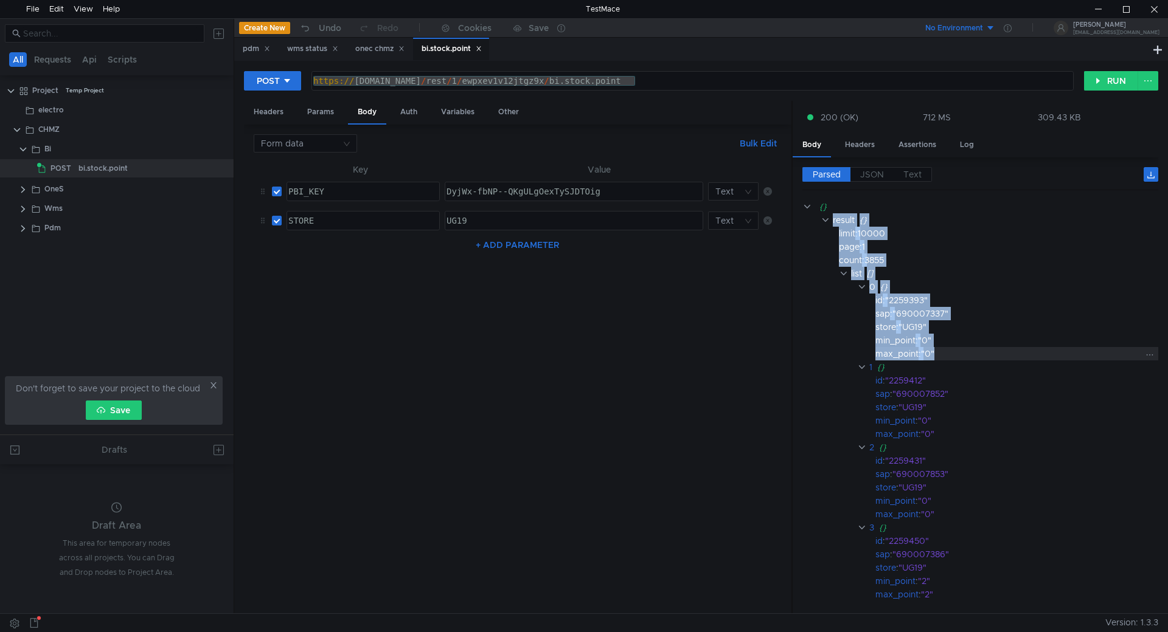
drag, startPoint x: 832, startPoint y: 219, endPoint x: 964, endPoint y: 355, distance: 189.7
click at [964, 355] on div "{} result {} limit : 10000 page : 1 count : 3855 list [] 0 {} id : "2259393" sa…" at bounding box center [980, 414] width 356 height 428
copy div "result {} limit : 10000 page : 1 count : 3855 list [] 0 {} id : "2259393" sap :…"
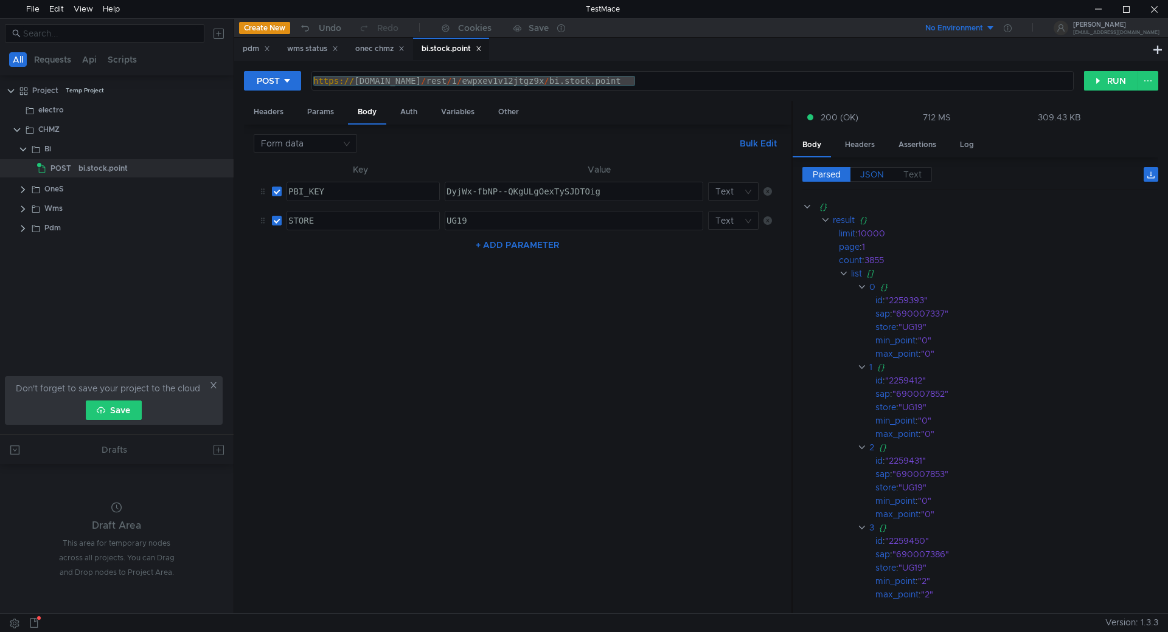
click at [875, 173] on span "JSON" at bounding box center [872, 174] width 24 height 11
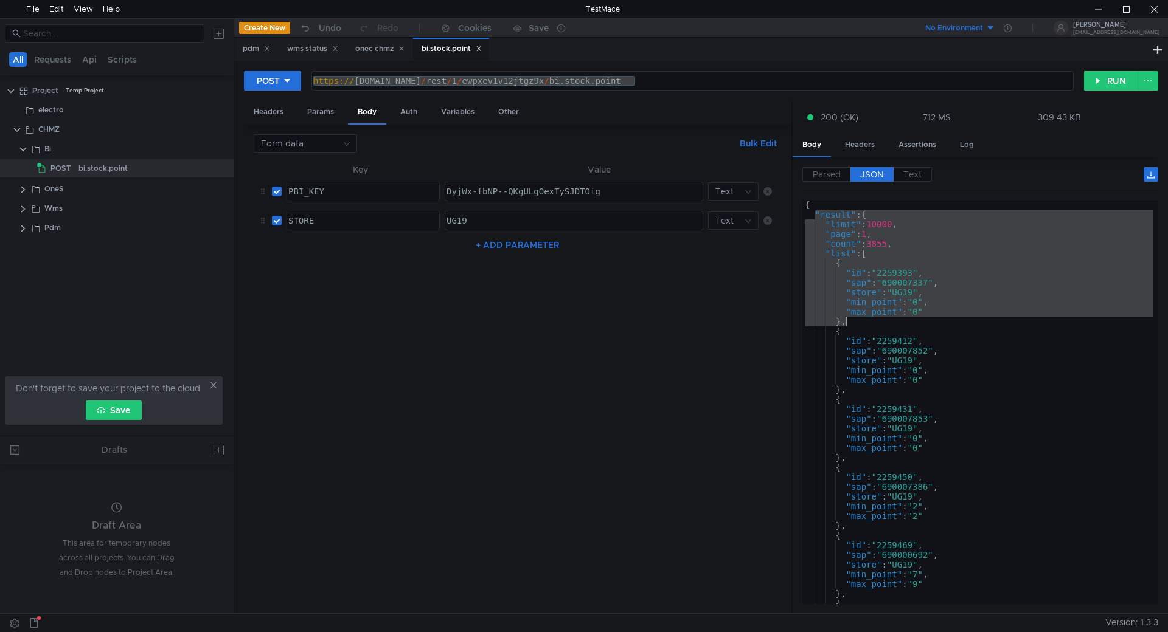
drag, startPoint x: 815, startPoint y: 213, endPoint x: 851, endPoint y: 319, distance: 112.3
click at [851, 319] on div "{ "result" : { "limit" : 10000 , "page" : 1 , "count" : 3855 , "list" : [ { "id…" at bounding box center [977, 412] width 351 height 424
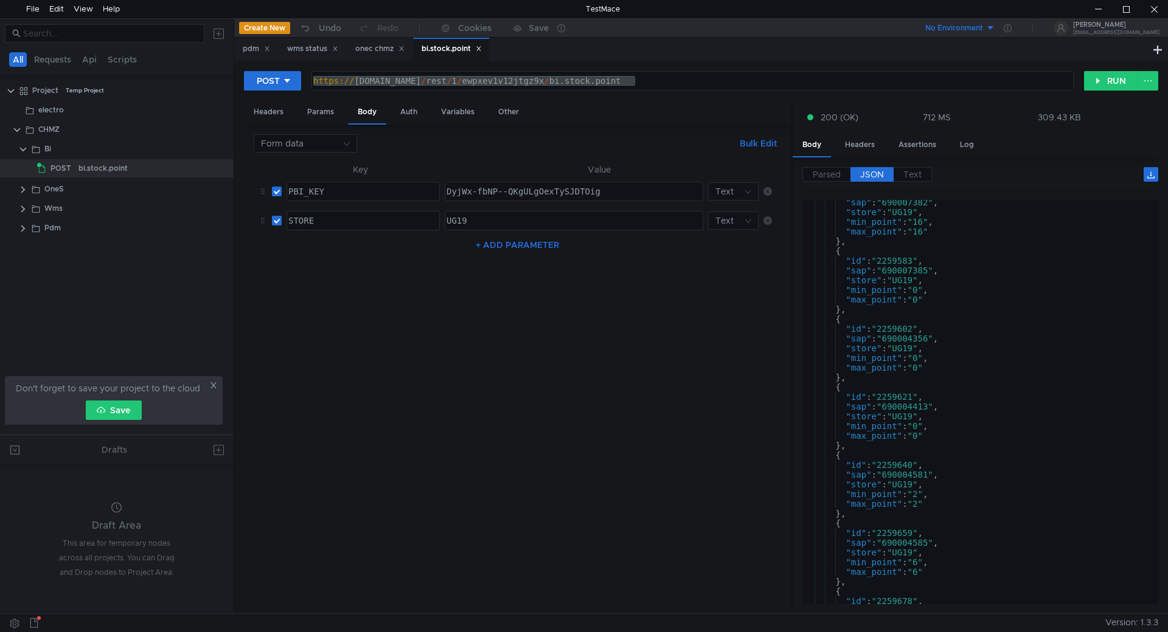
scroll to position [72, 0]
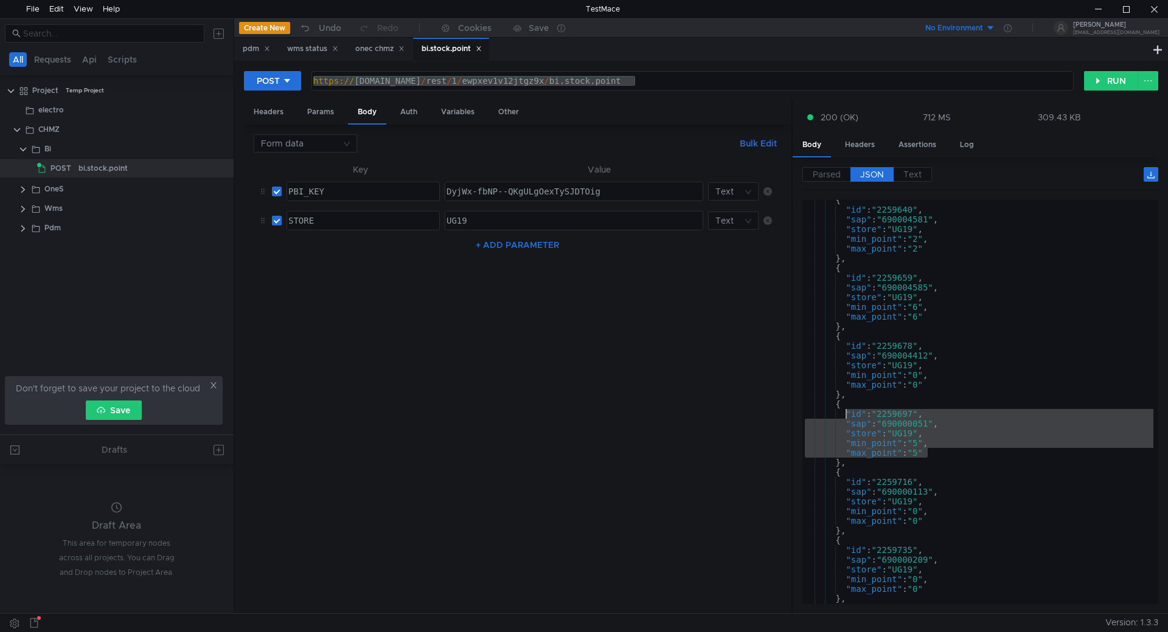
drag, startPoint x: 931, startPoint y: 453, endPoint x: 846, endPoint y: 414, distance: 93.6
click at [846, 414] on div "{ "id" : "2259640" , "sap" : "690004581" , "store" : "UG19" , "min_point" : "2"…" at bounding box center [977, 407] width 351 height 424
type textarea ""id": "2259697", "sap": "690000051","
click at [300, 222] on div "STORE" at bounding box center [362, 230] width 152 height 29
drag, startPoint x: 300, startPoint y: 222, endPoint x: 367, endPoint y: 310, distance: 110.2
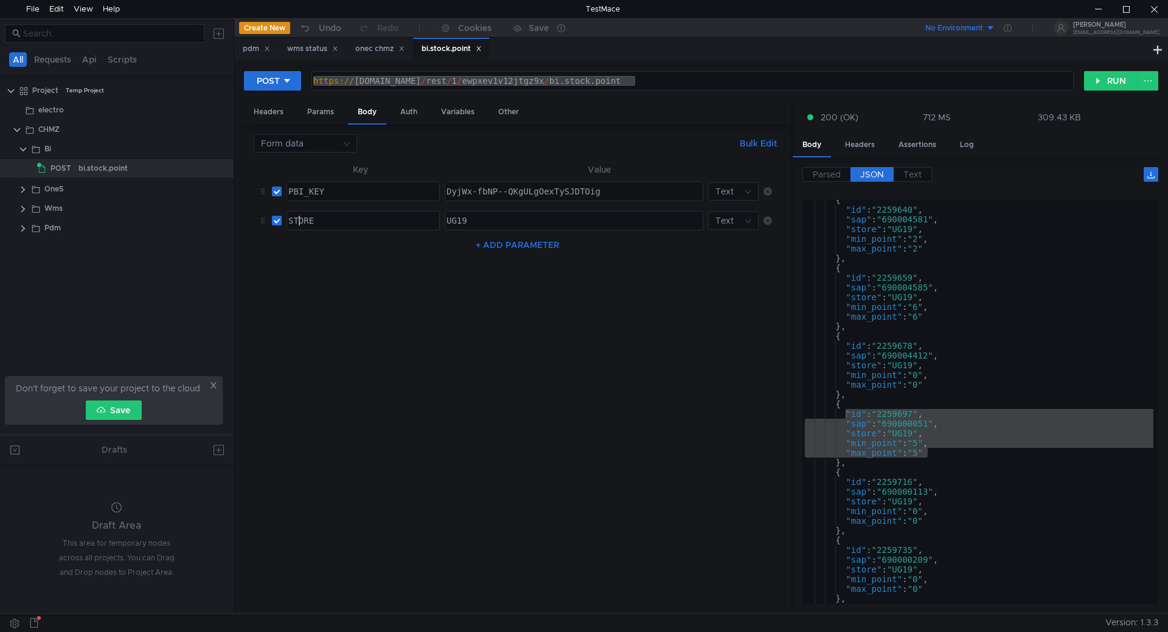
click at [301, 223] on div "STORE" at bounding box center [362, 230] width 152 height 29
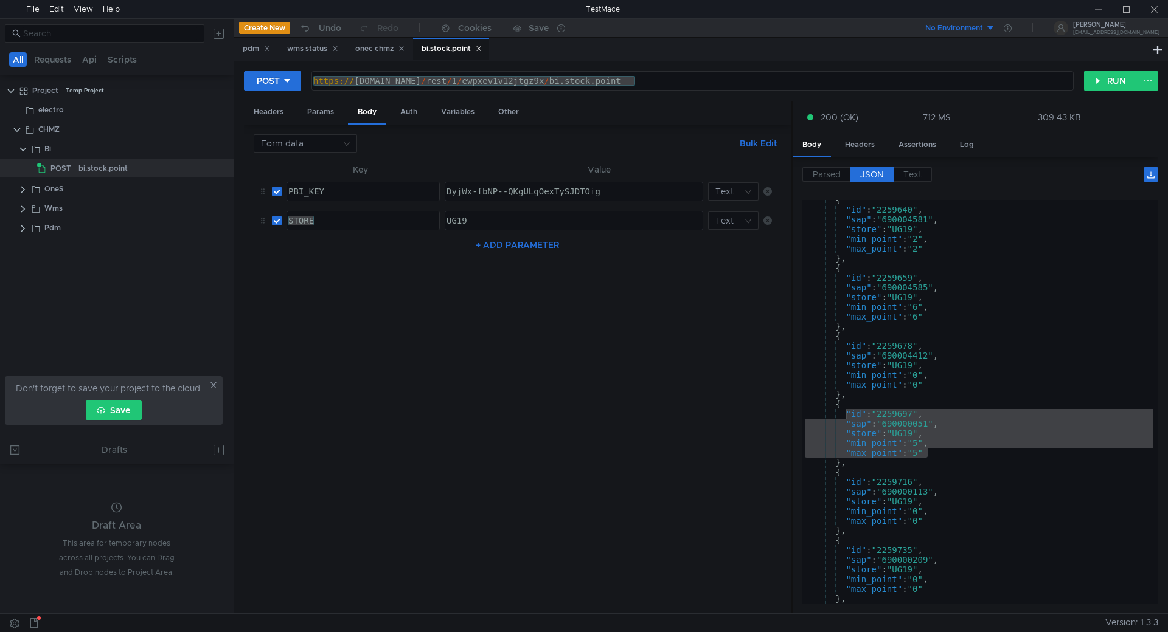
scroll to position [72, 0]
